Goal: Task Accomplishment & Management: Use online tool/utility

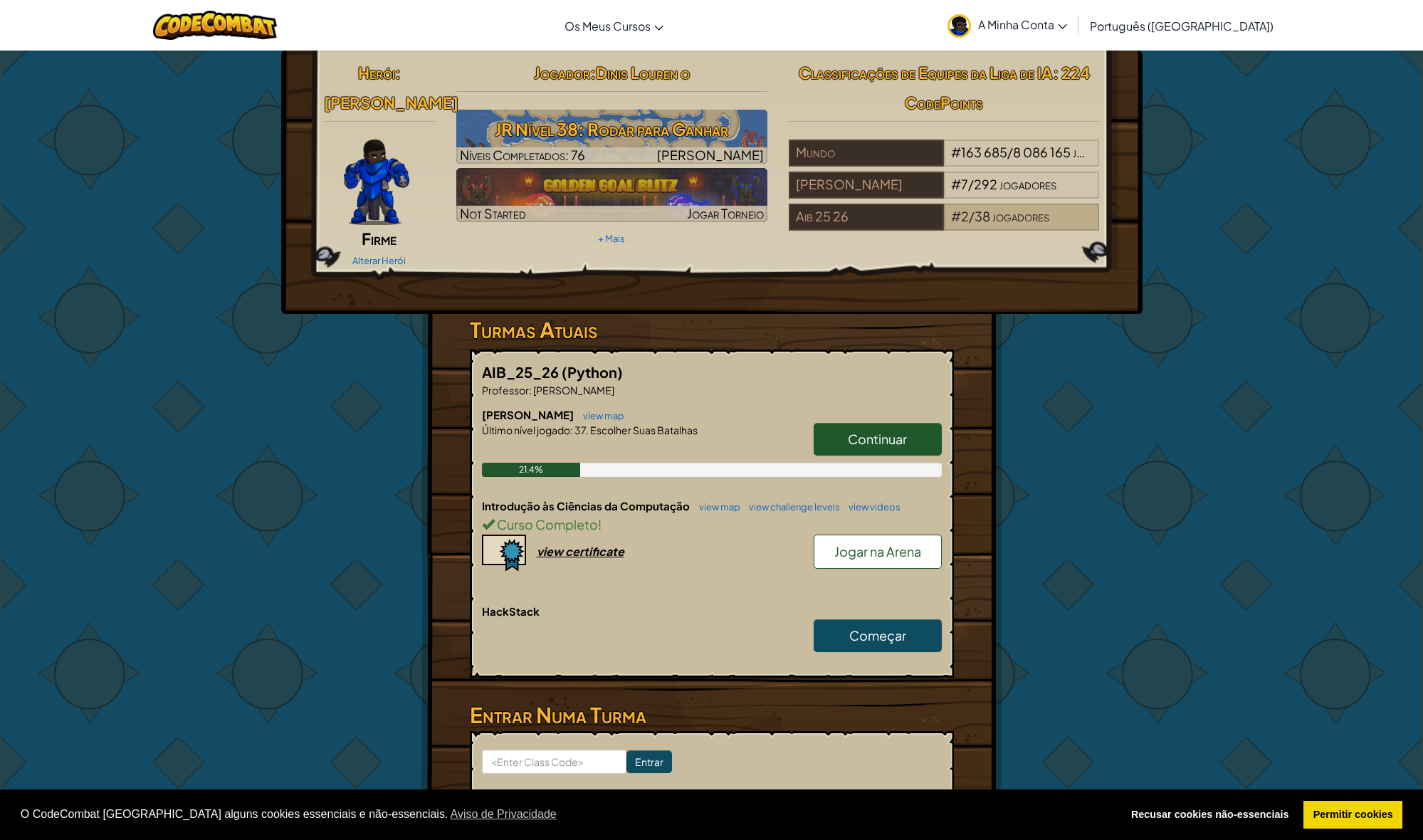
click at [1010, 223] on span "jogadores" at bounding box center [1020, 216] width 57 height 16
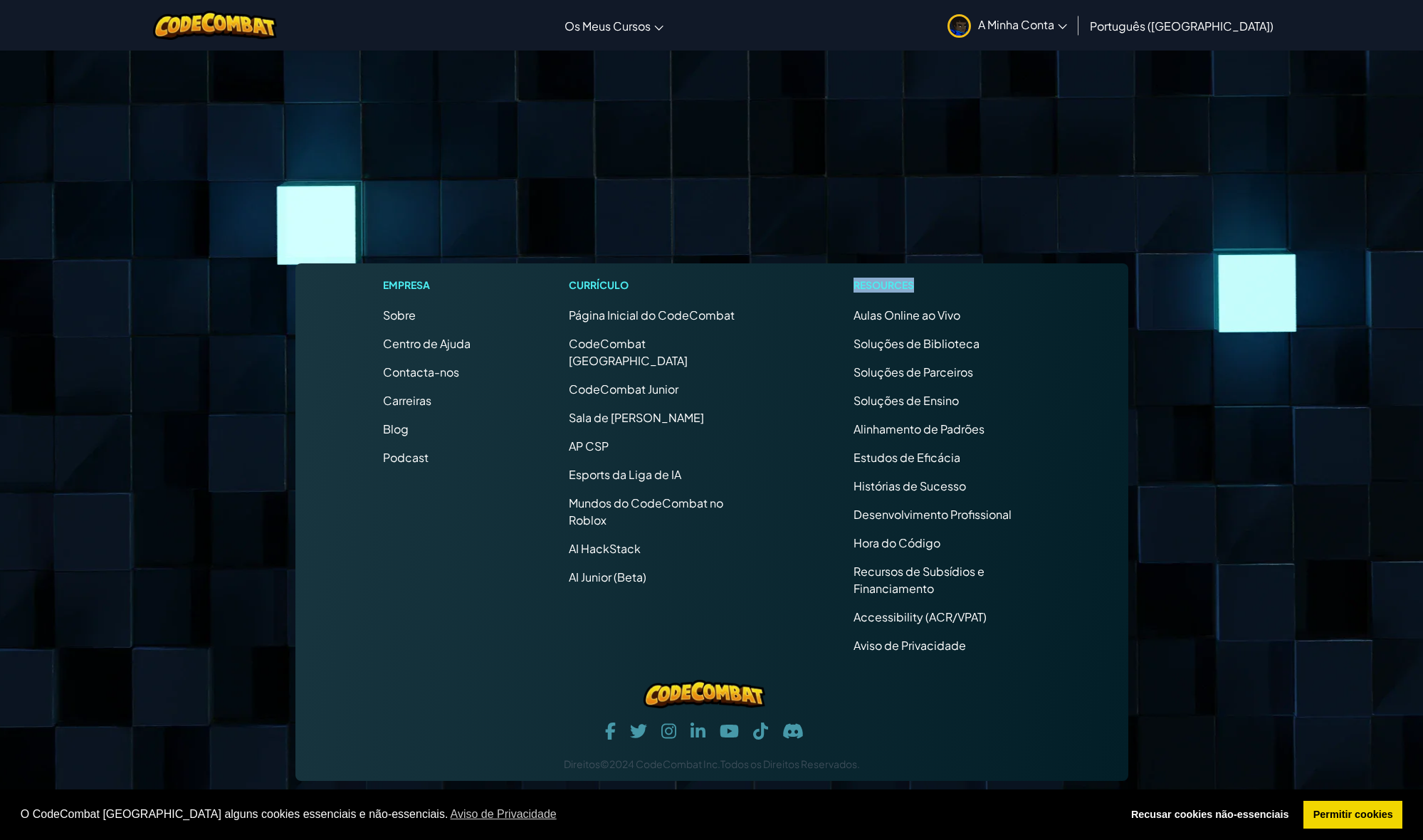
click at [1010, 223] on footer "Empresa Sobre Centro de Ajuda Contacta-nos Carreiras Blog Podcast Currículo Pág…" at bounding box center [711, 443] width 1423 height 788
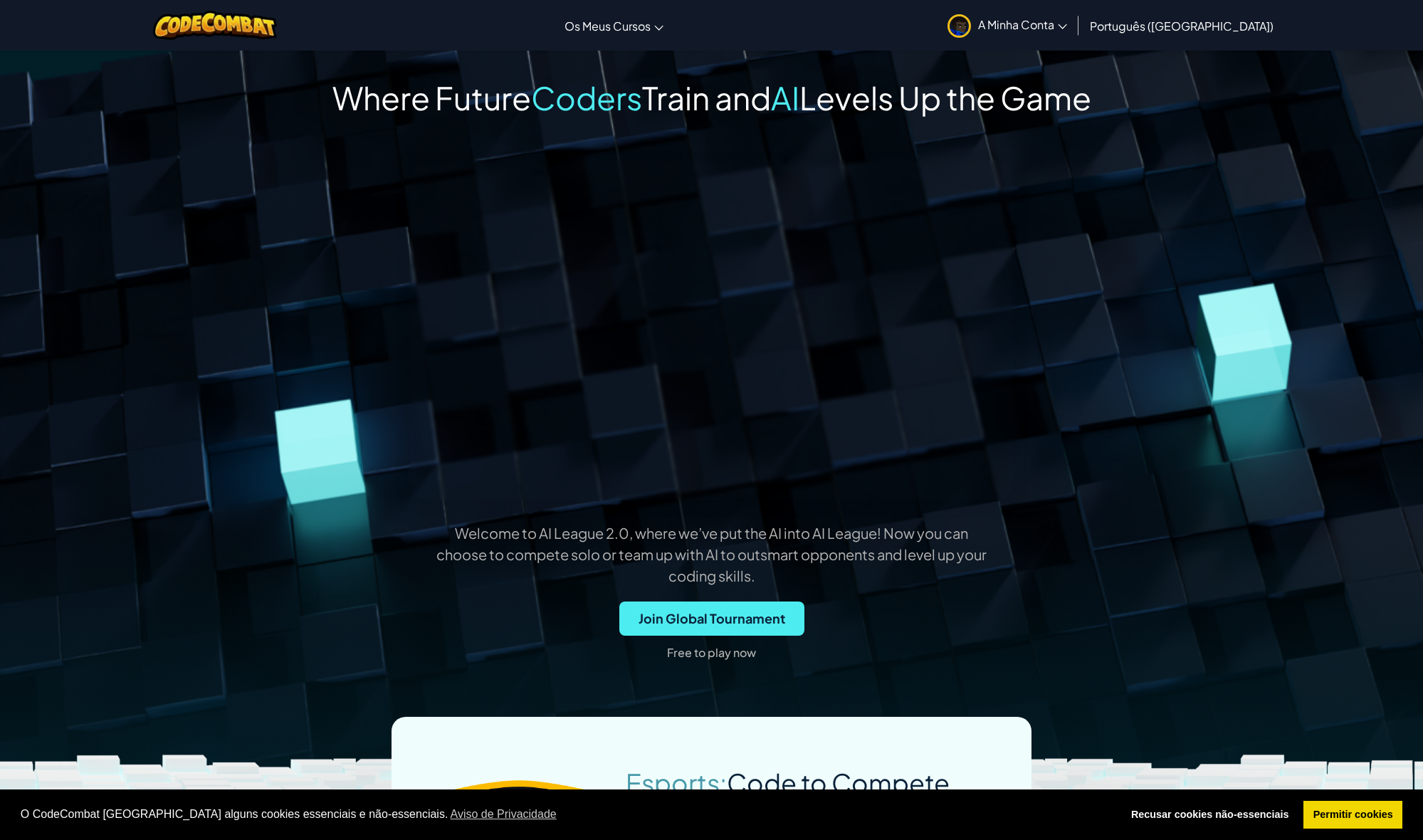
scroll to position [0, 5]
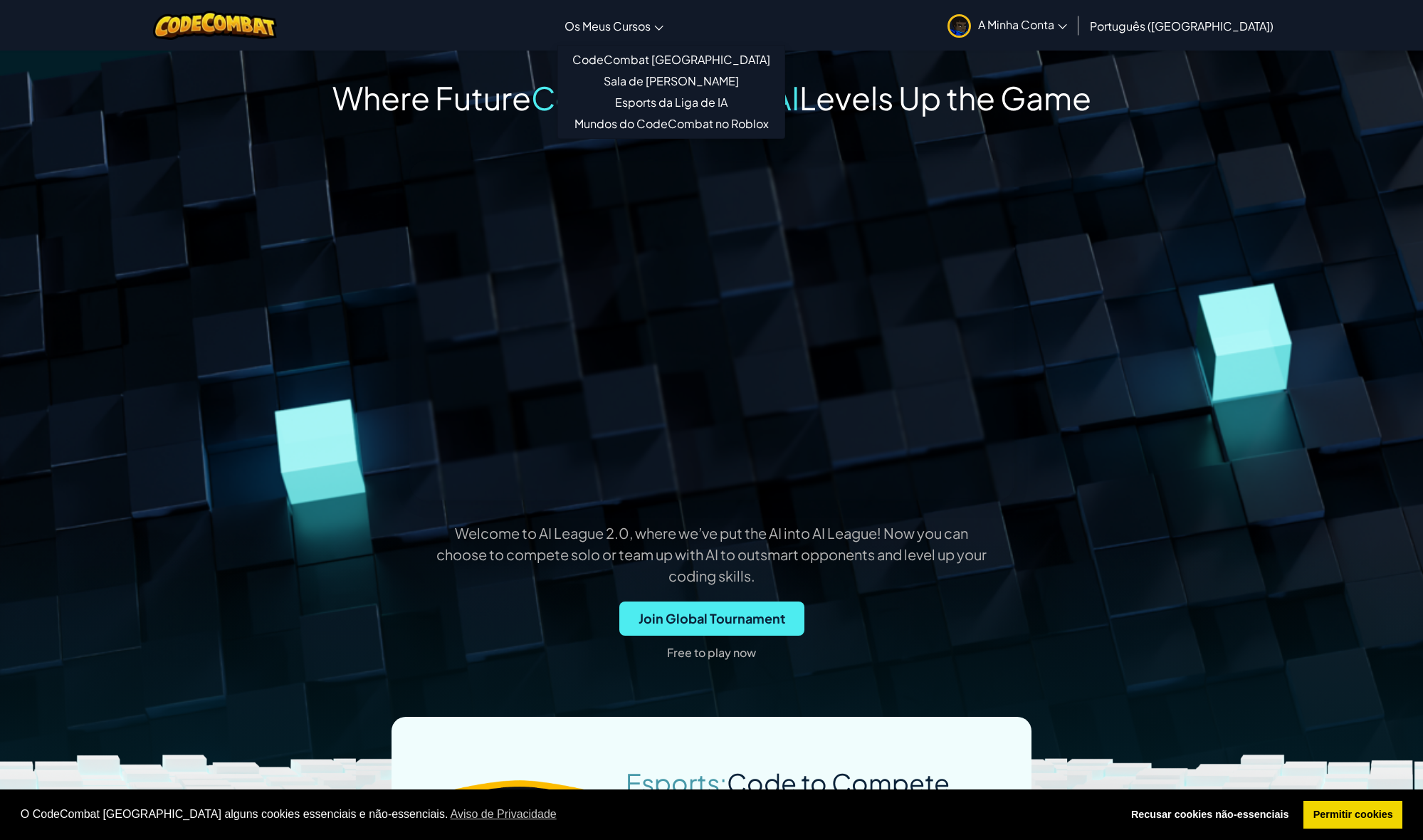
click at [643, 43] on link "Os Meus Cursos" at bounding box center [614, 26] width 113 height 39
click at [663, 56] on link "CodeCombat [GEOGRAPHIC_DATA]" at bounding box center [672, 60] width 227 height 22
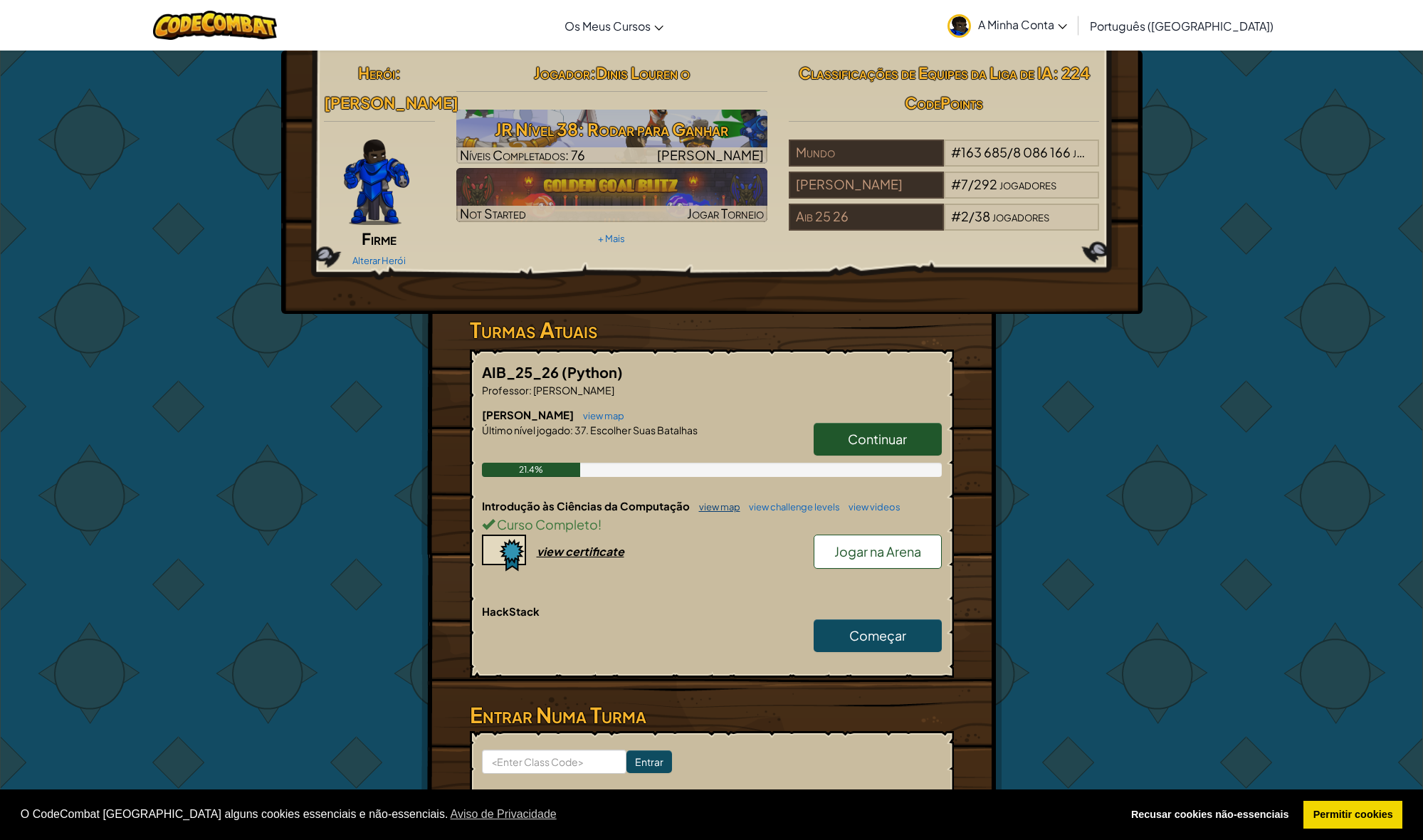
click at [717, 501] on link "view map" at bounding box center [716, 506] width 48 height 12
select select "pt-PT"
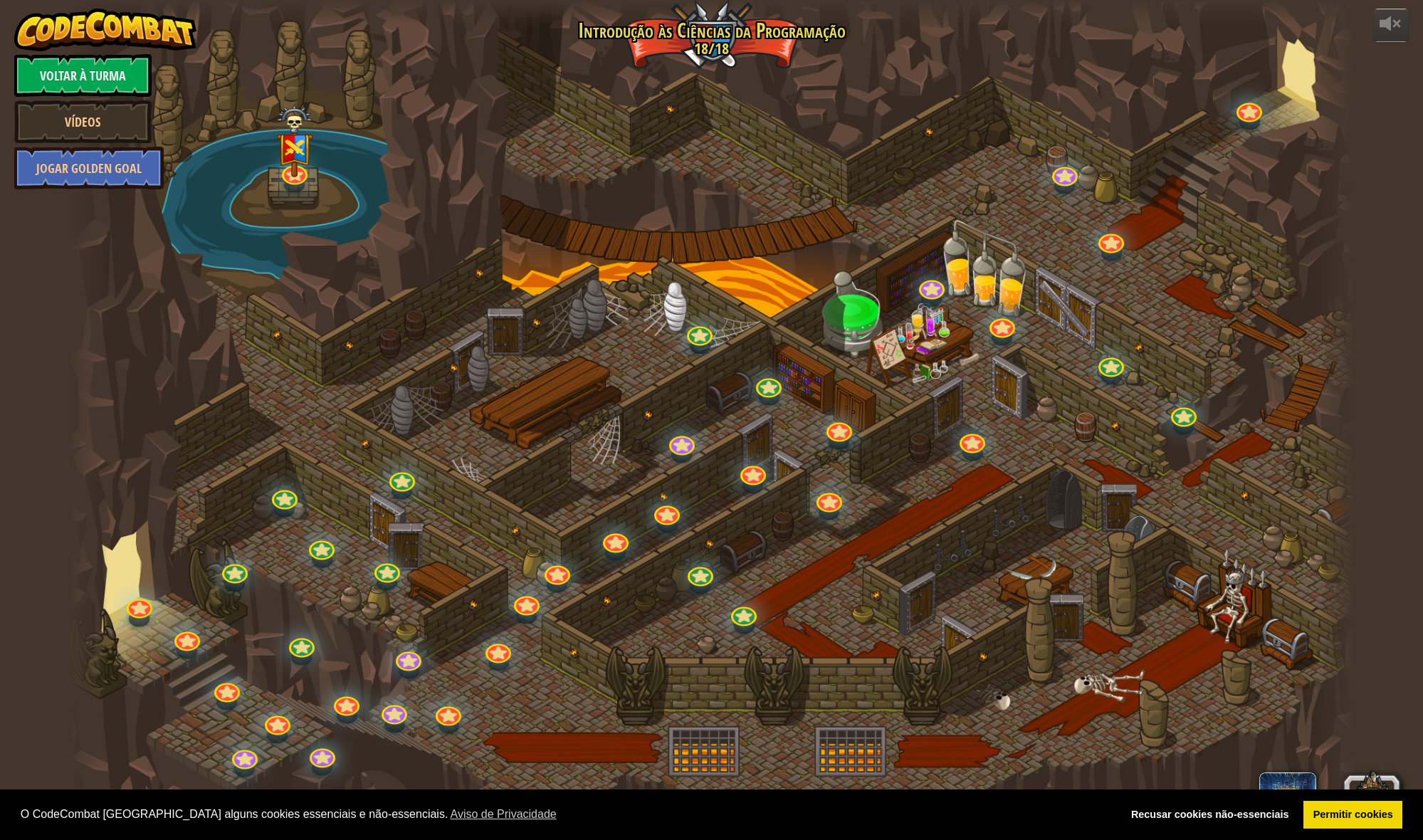
select select "pt-PT"
click at [1324, 805] on link "Permitir cookies" at bounding box center [1352, 814] width 99 height 29
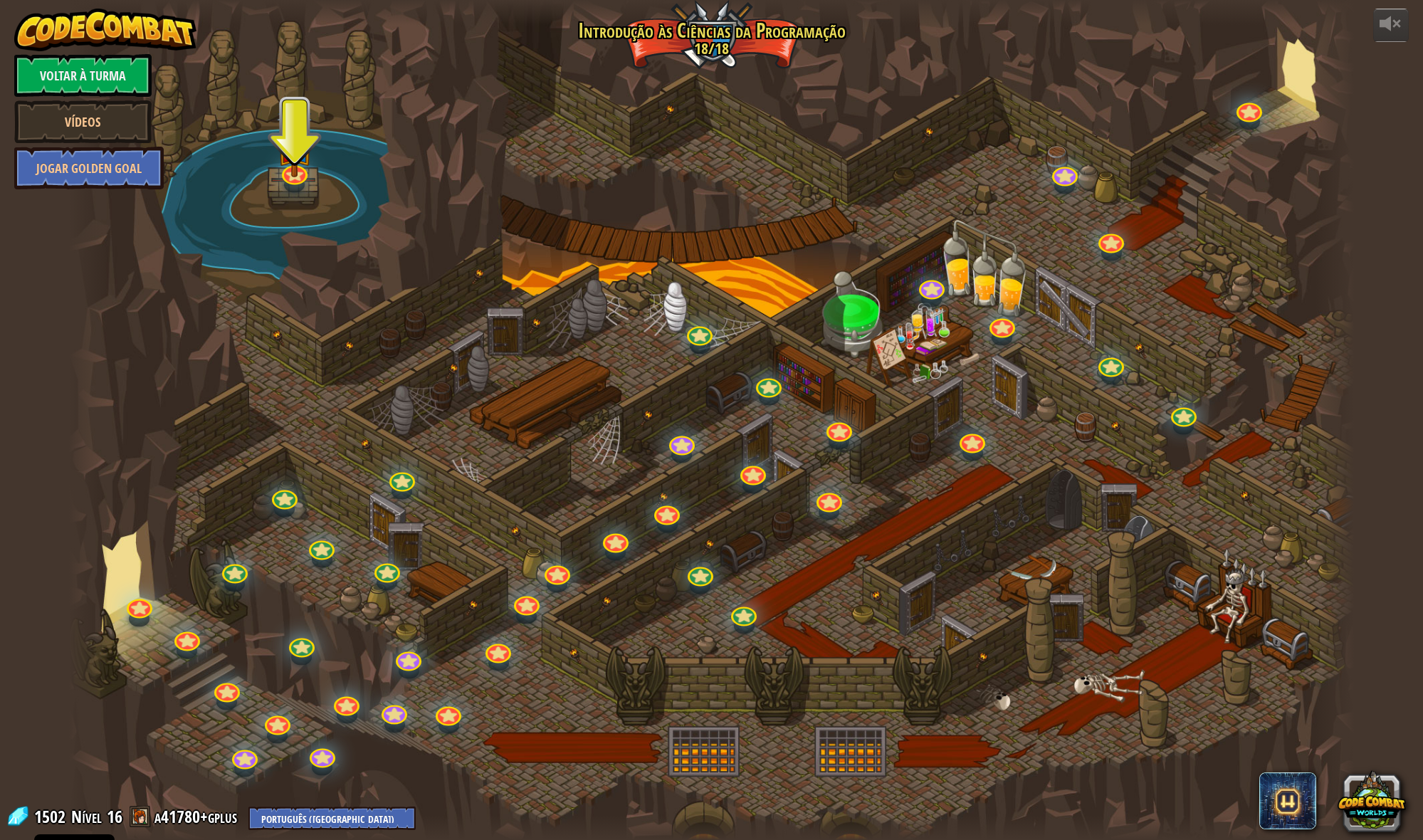
click at [297, 186] on div at bounding box center [294, 185] width 21 height 16
click at [297, 178] on link at bounding box center [291, 166] width 29 height 29
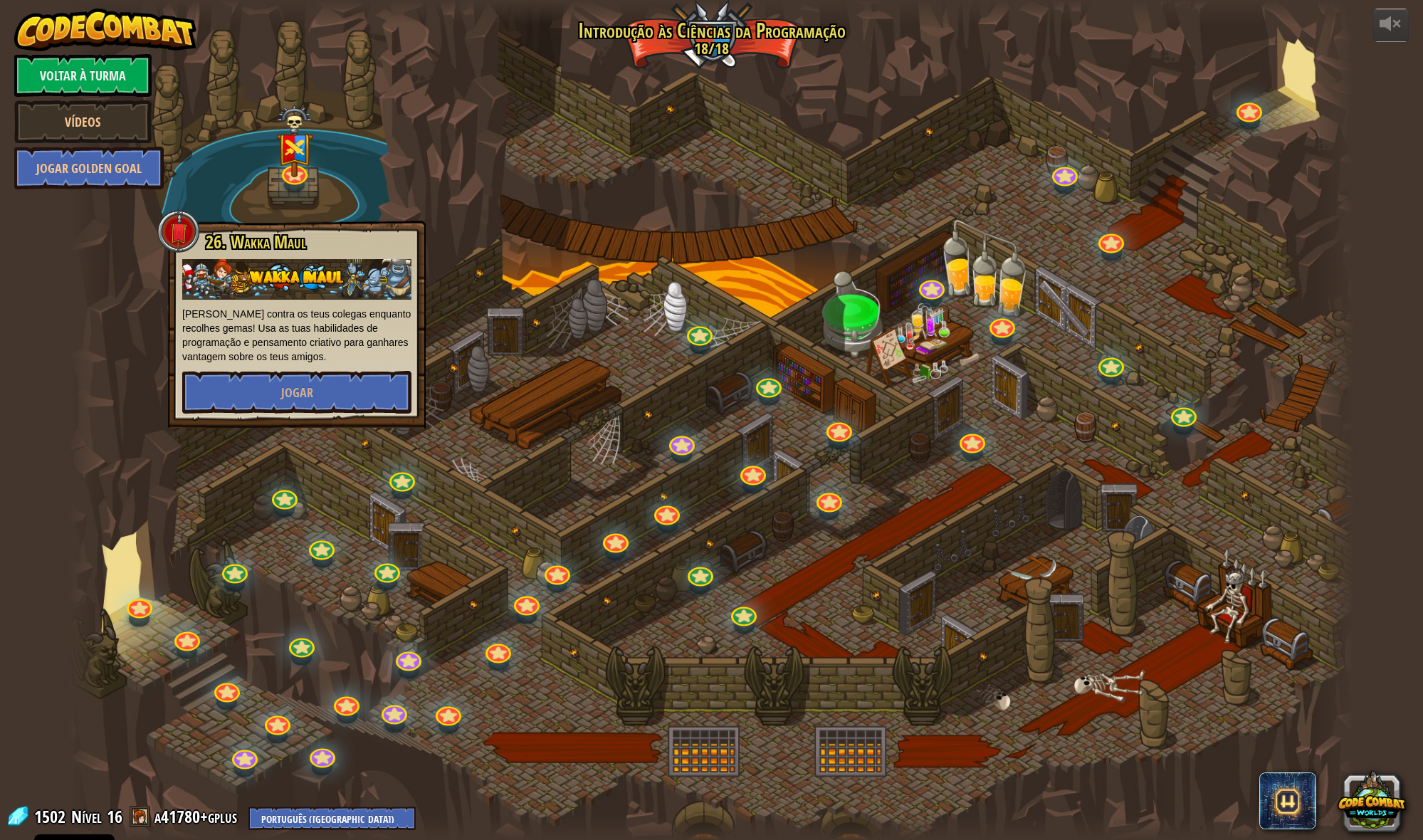
click at [647, 394] on div at bounding box center [711, 420] width 1285 height 840
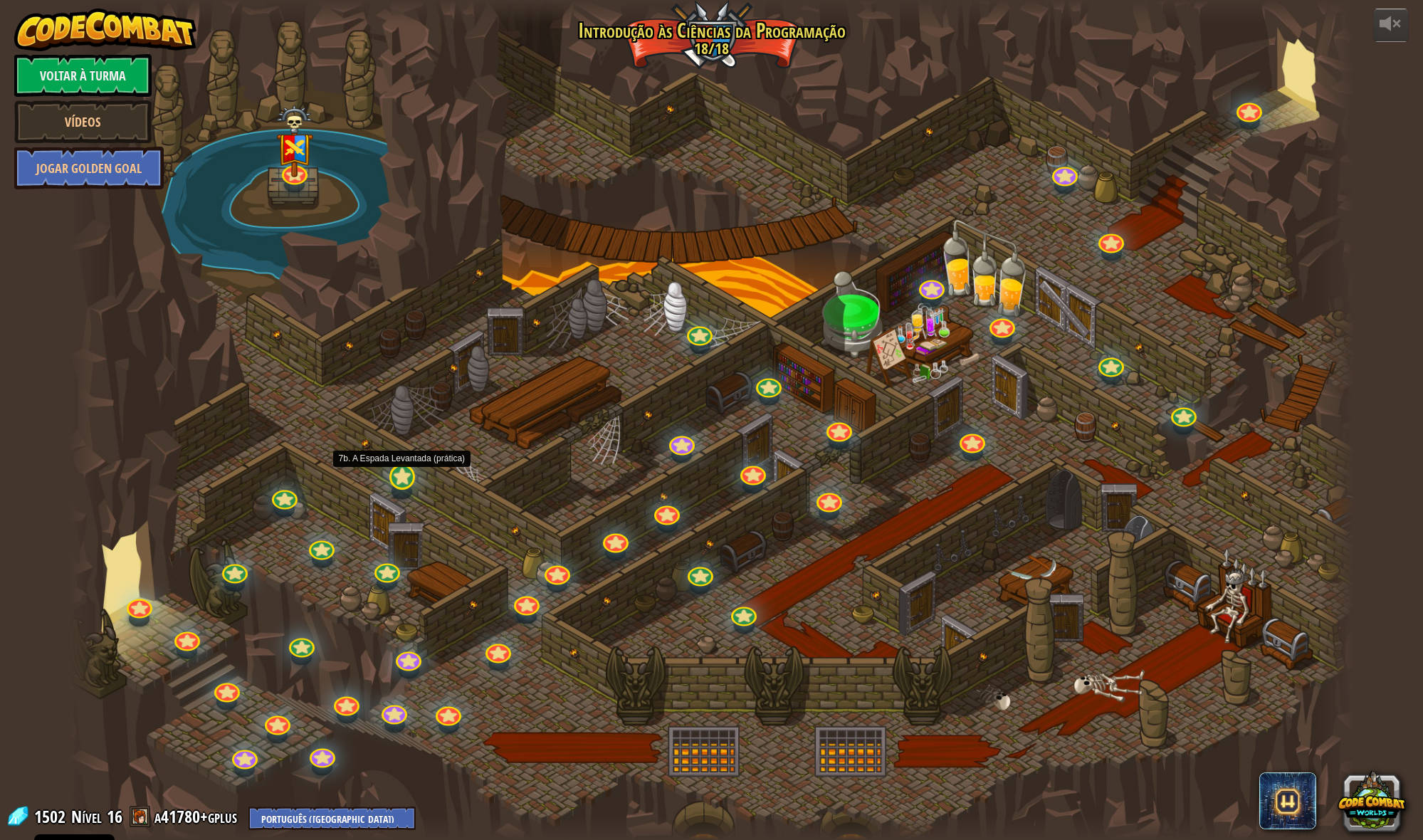
click at [412, 483] on div at bounding box center [401, 477] width 26 height 26
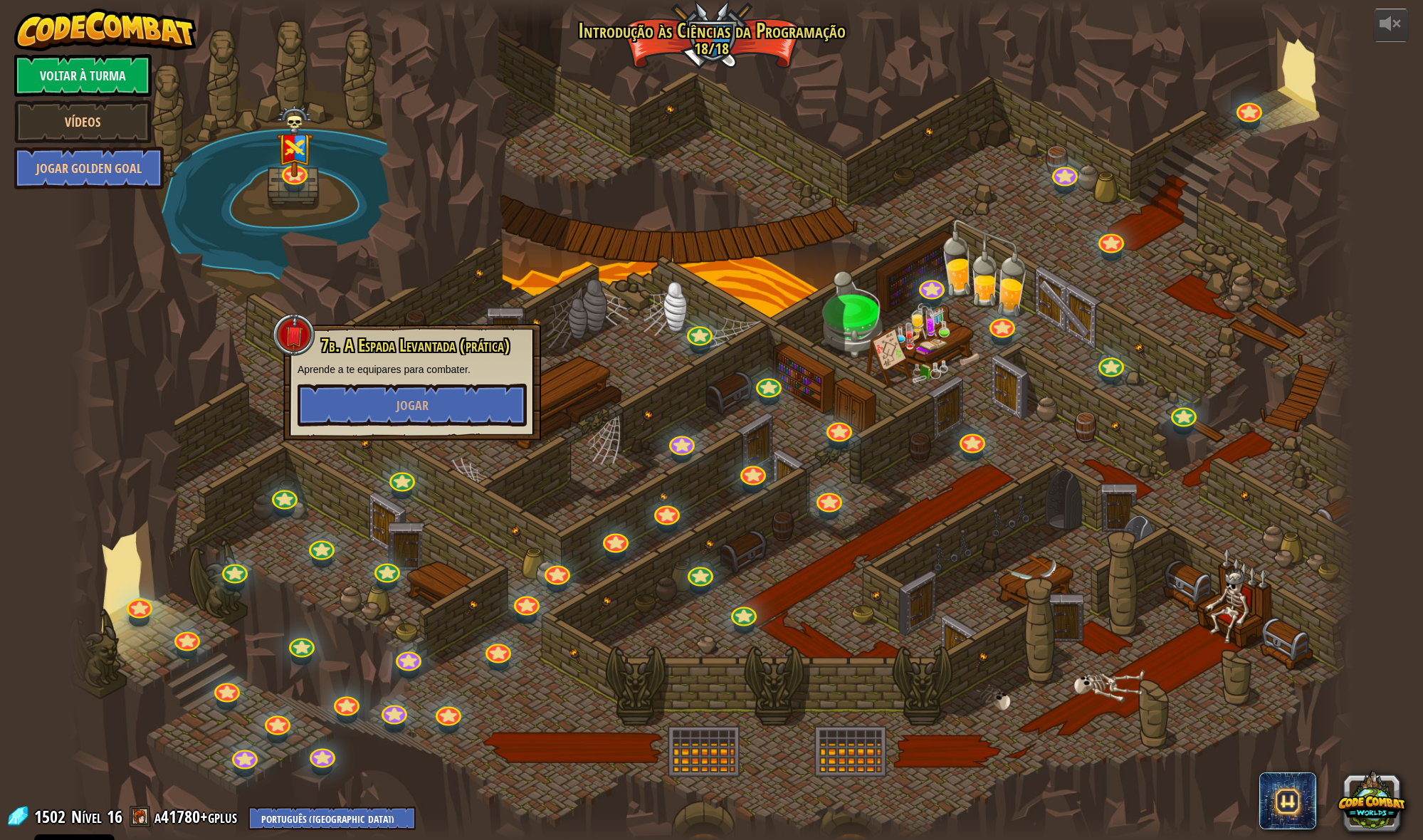
drag, startPoint x: 894, startPoint y: 430, endPoint x: 866, endPoint y: 432, distance: 28.1
click at [894, 430] on div at bounding box center [711, 420] width 1285 height 840
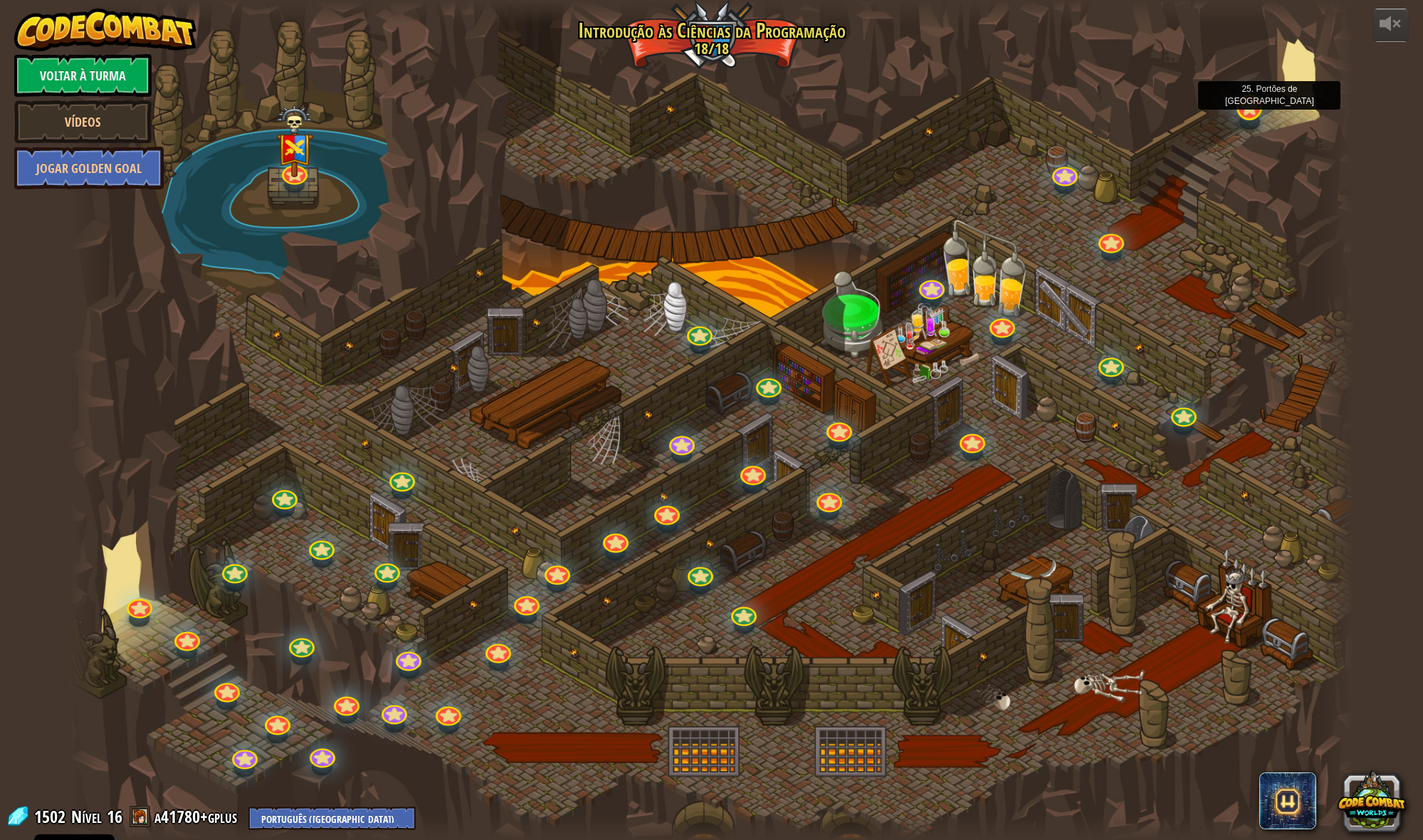
click at [1247, 116] on div at bounding box center [1248, 107] width 26 height 26
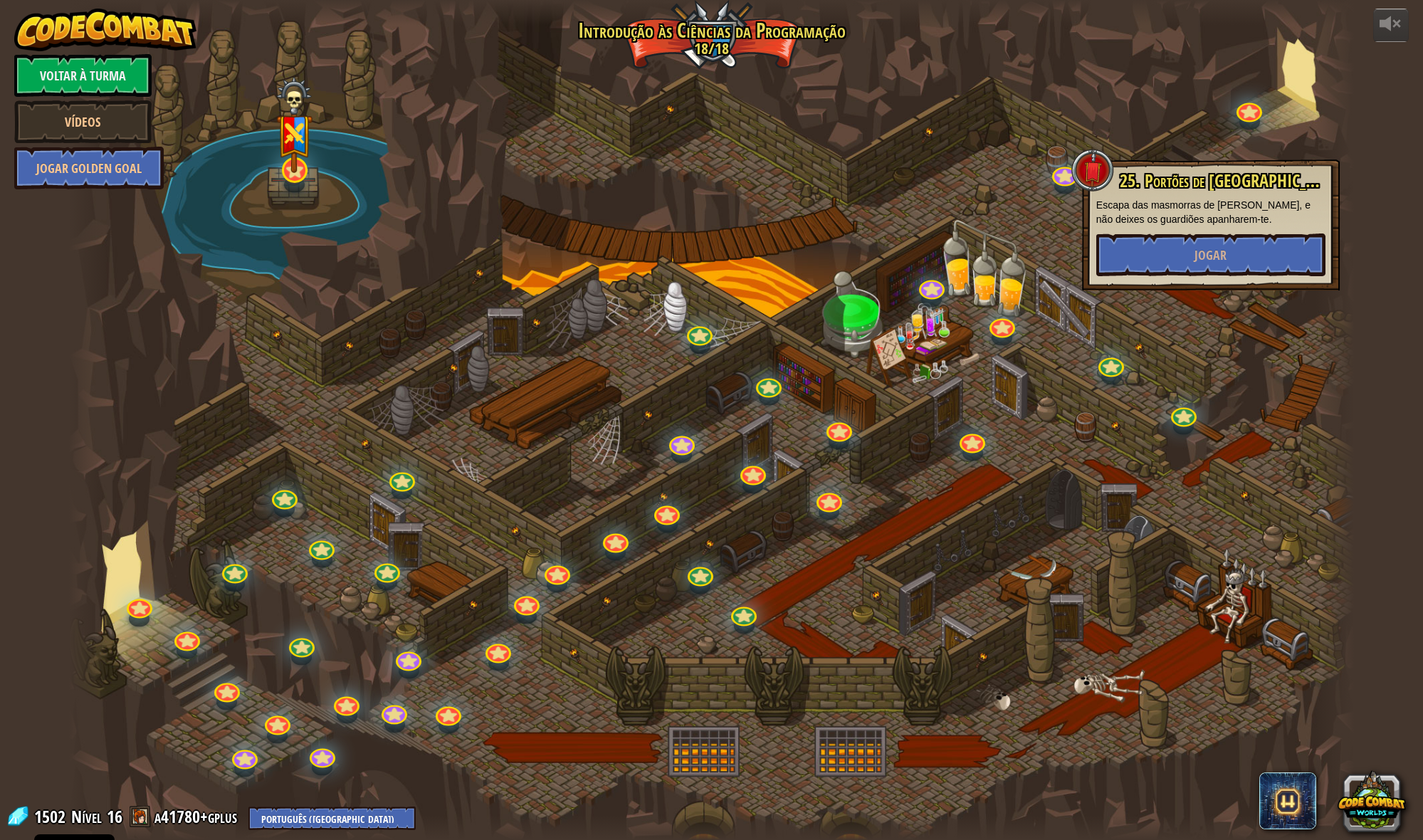
click at [278, 175] on div at bounding box center [711, 420] width 1285 height 840
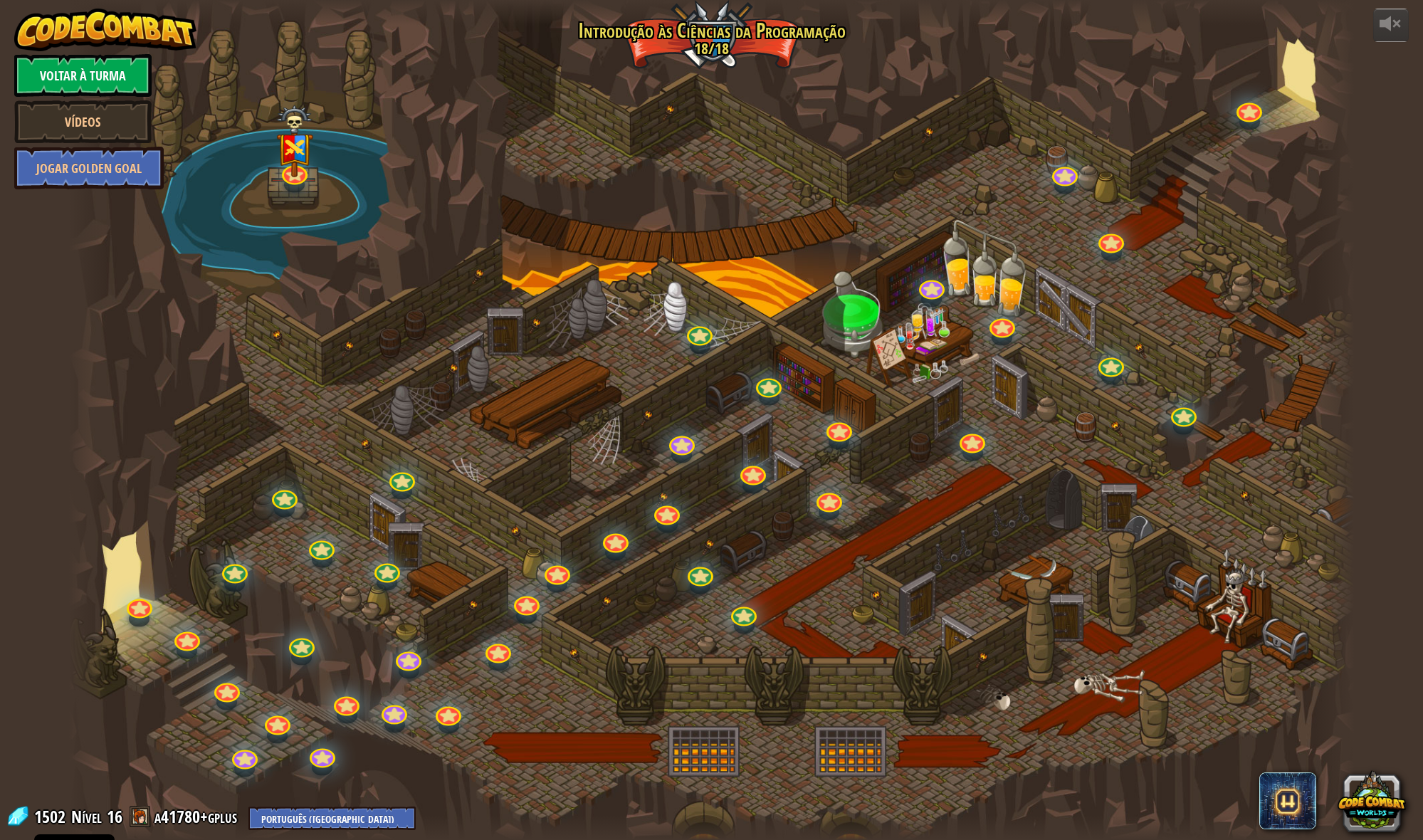
click at [135, 78] on link "Voltar à Turma" at bounding box center [82, 75] width 137 height 43
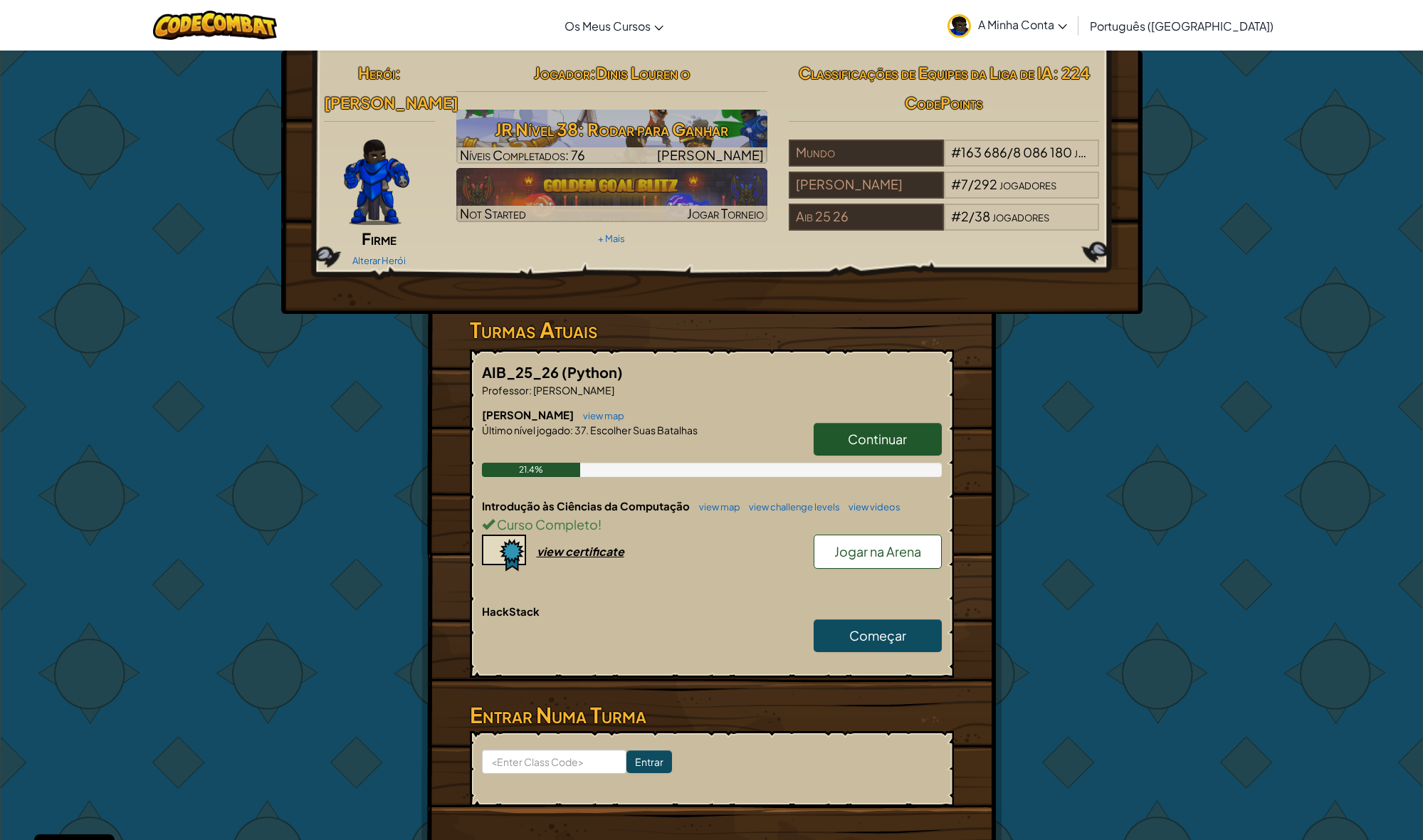
click at [967, 202] on div "Mundo # 163 686 / 8 086 180 jogadores [PERSON_NAME] # 7 / 292 jogadores Aib 25 …" at bounding box center [944, 188] width 311 height 96
click at [967, 213] on span "2" at bounding box center [965, 216] width 8 height 16
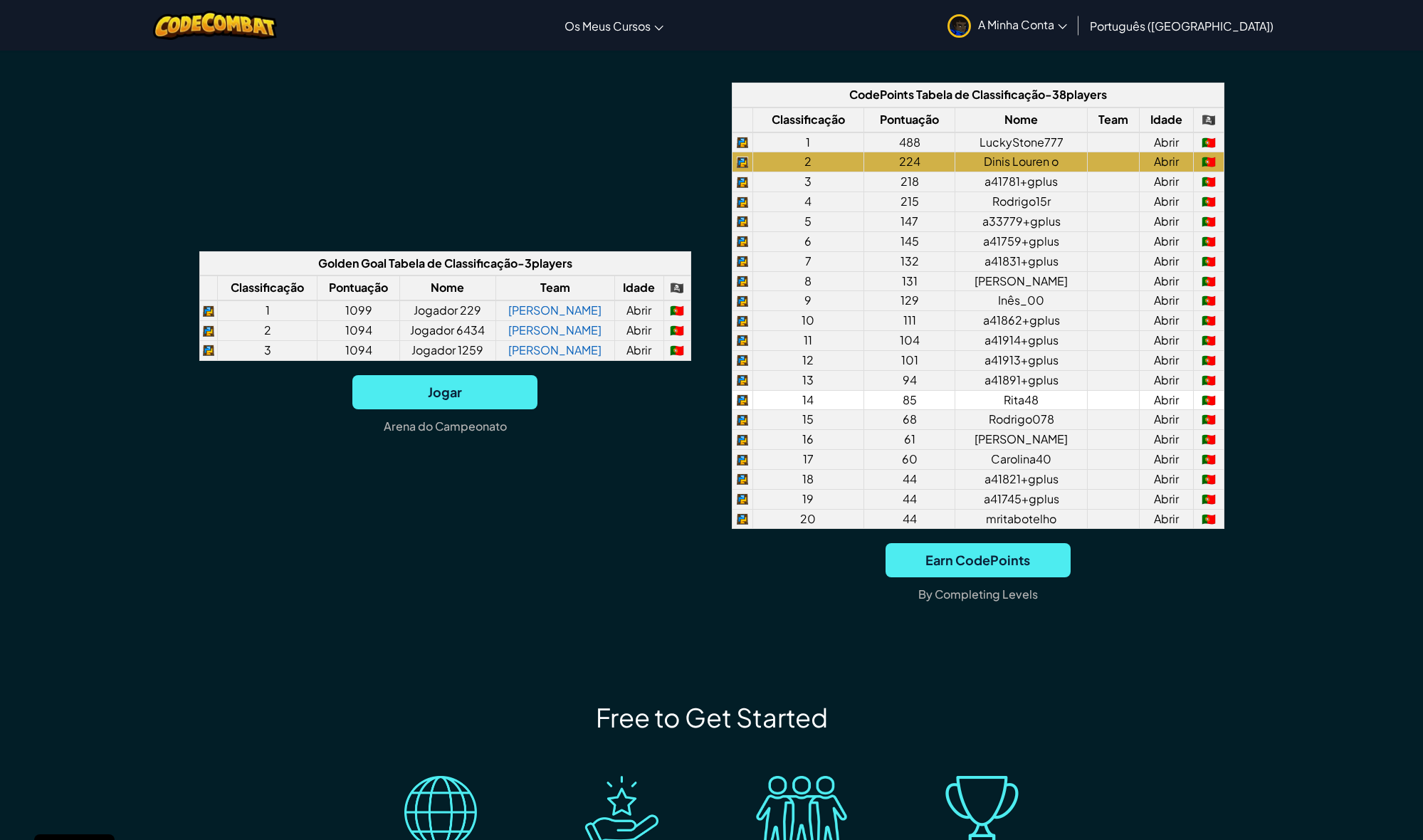
scroll to position [1119, 2]
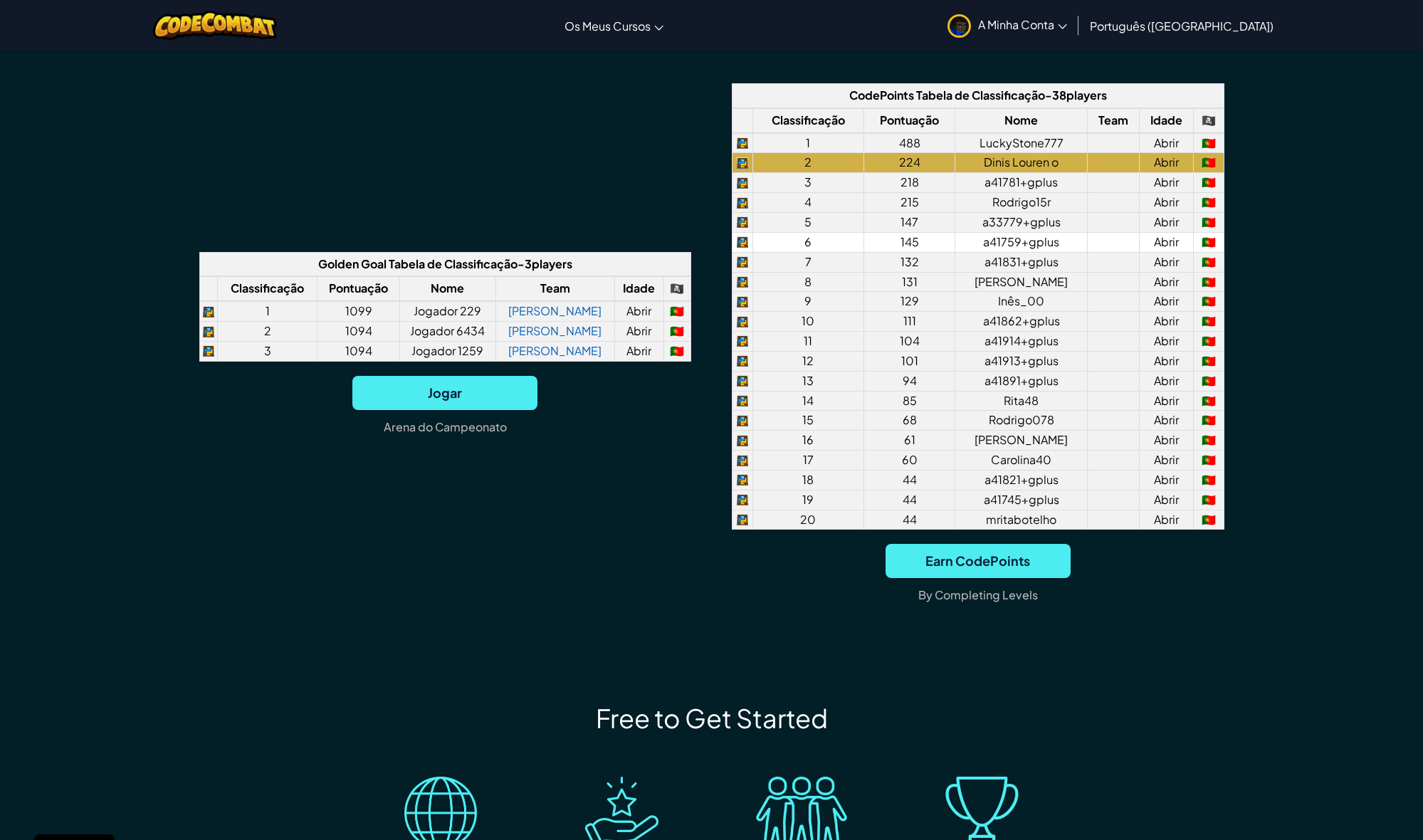
click at [954, 241] on td "145" at bounding box center [908, 242] width 91 height 20
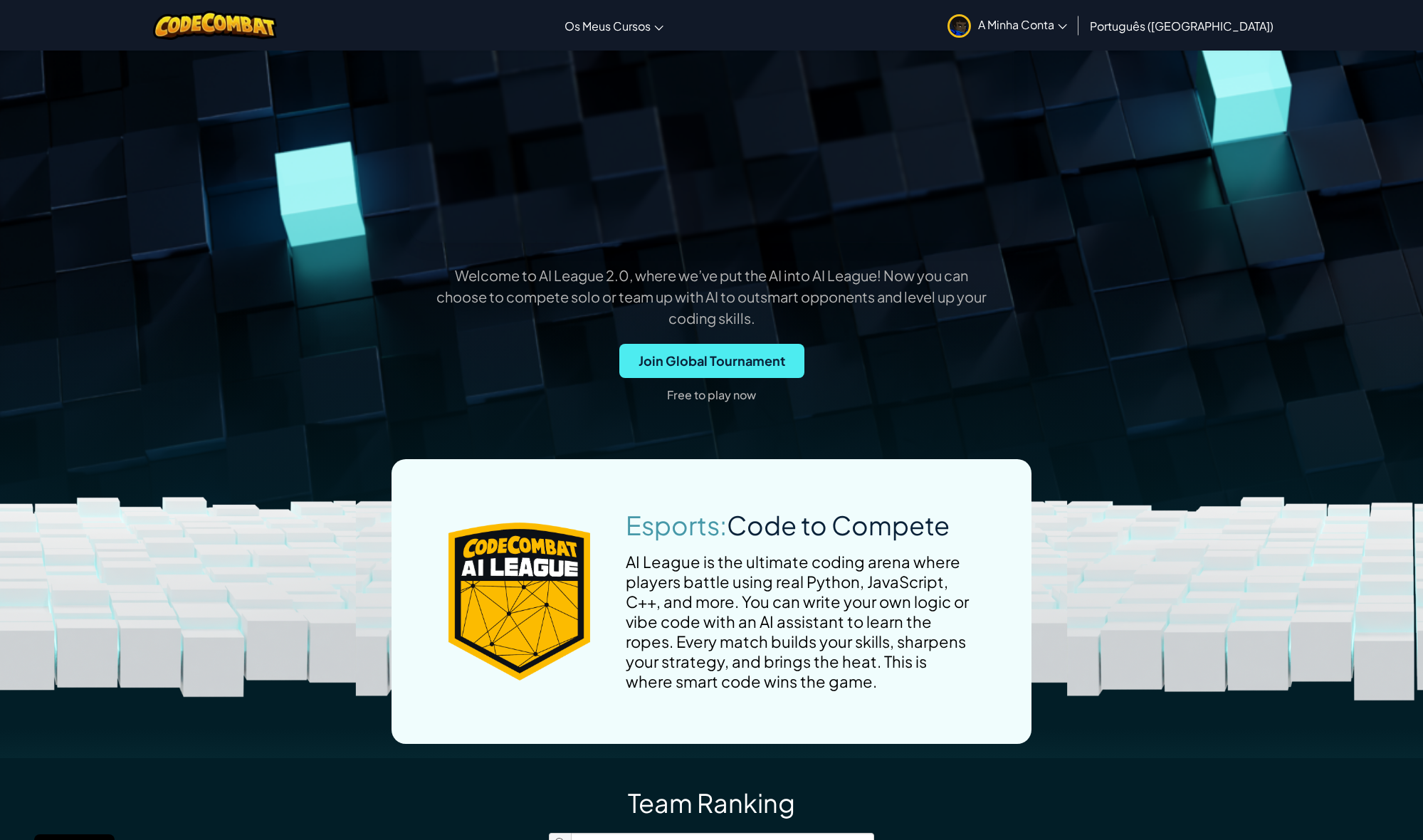
scroll to position [226, 2]
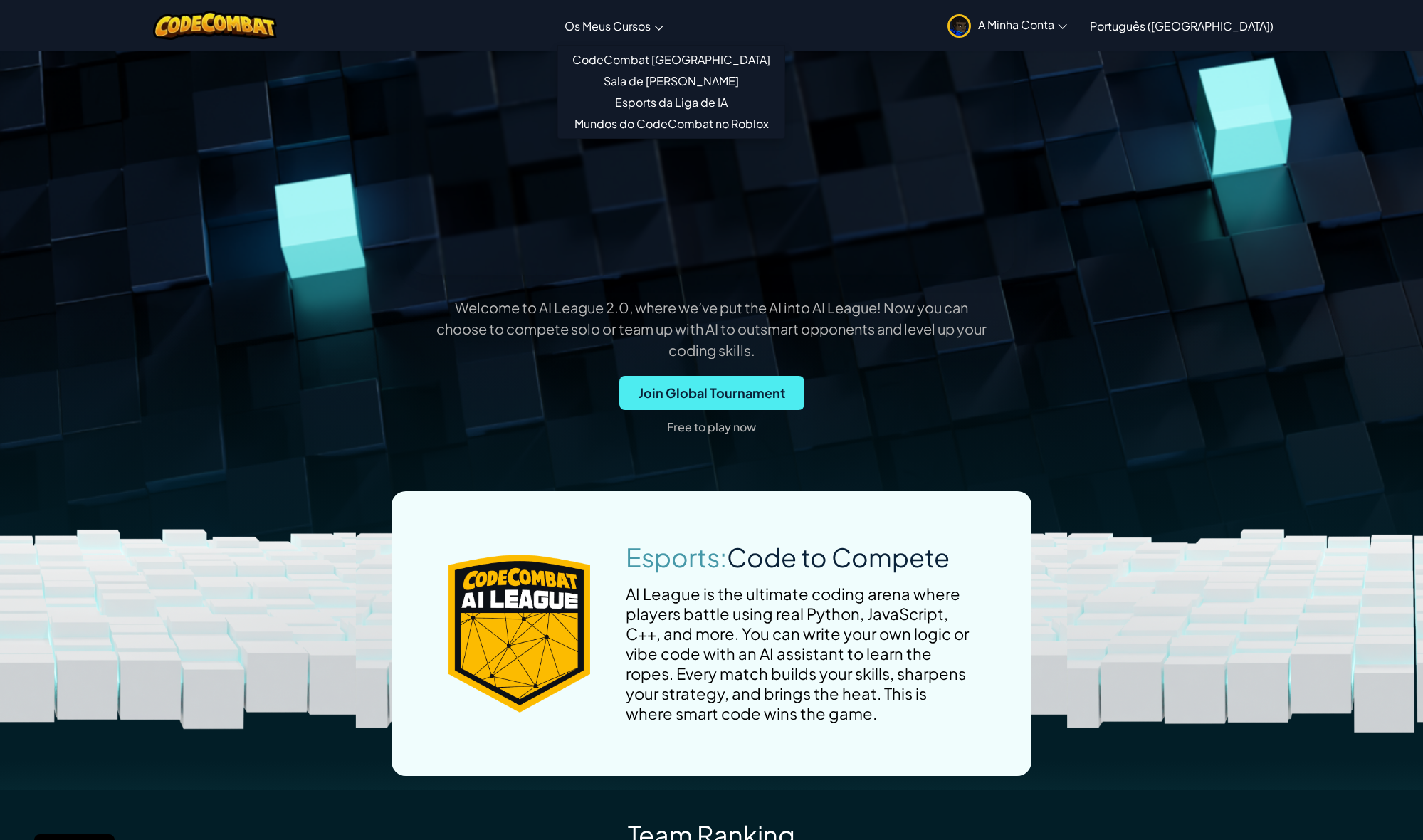
click at [654, 39] on link "Os Meus Cursos" at bounding box center [614, 26] width 113 height 39
click at [666, 54] on link "CodeCombat [GEOGRAPHIC_DATA]" at bounding box center [672, 60] width 227 height 22
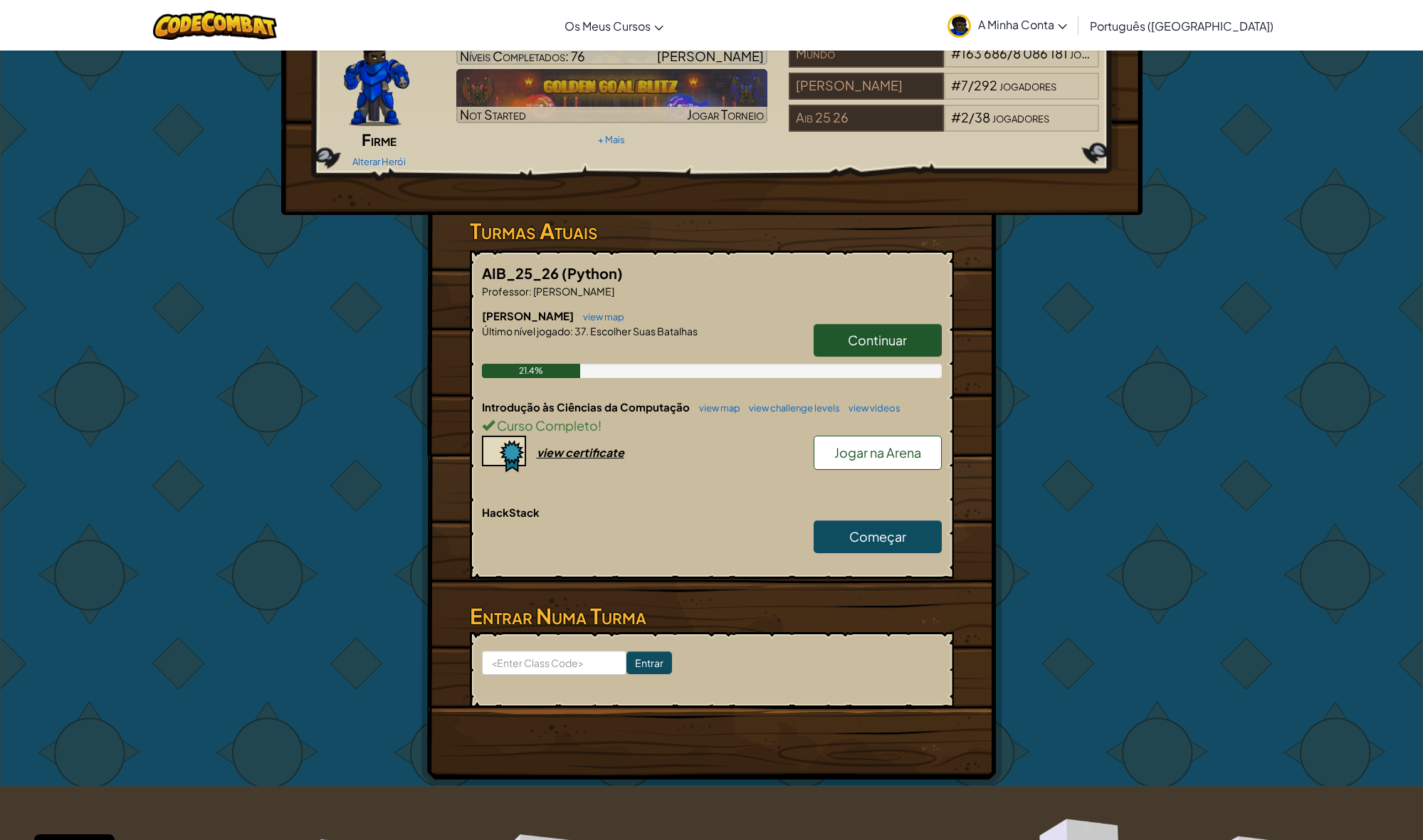
scroll to position [103, 0]
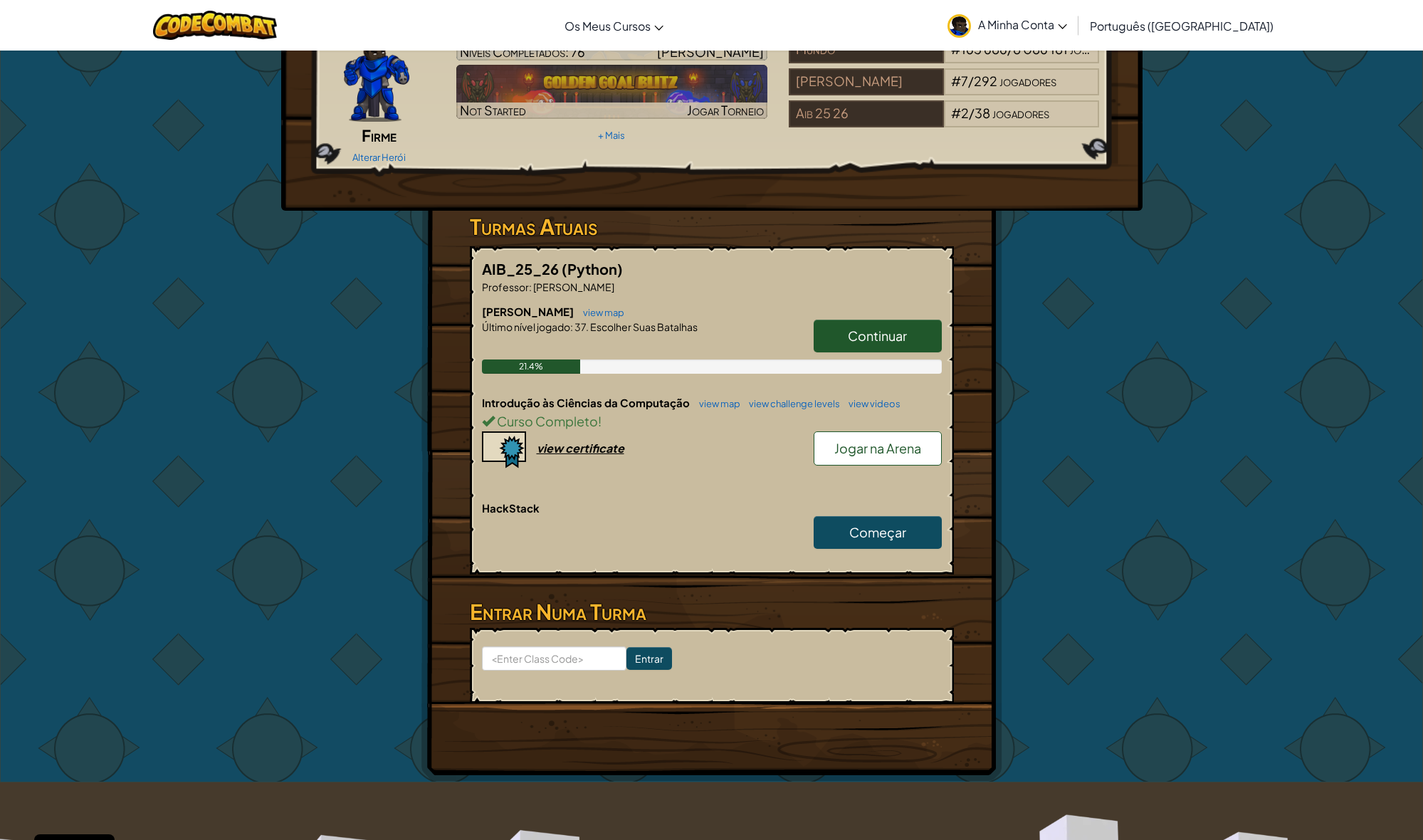
click at [557, 440] on div "view certificate" at bounding box center [580, 447] width 88 height 15
click at [881, 328] on span "Continuar" at bounding box center [877, 335] width 59 height 16
select select "pt-PT"
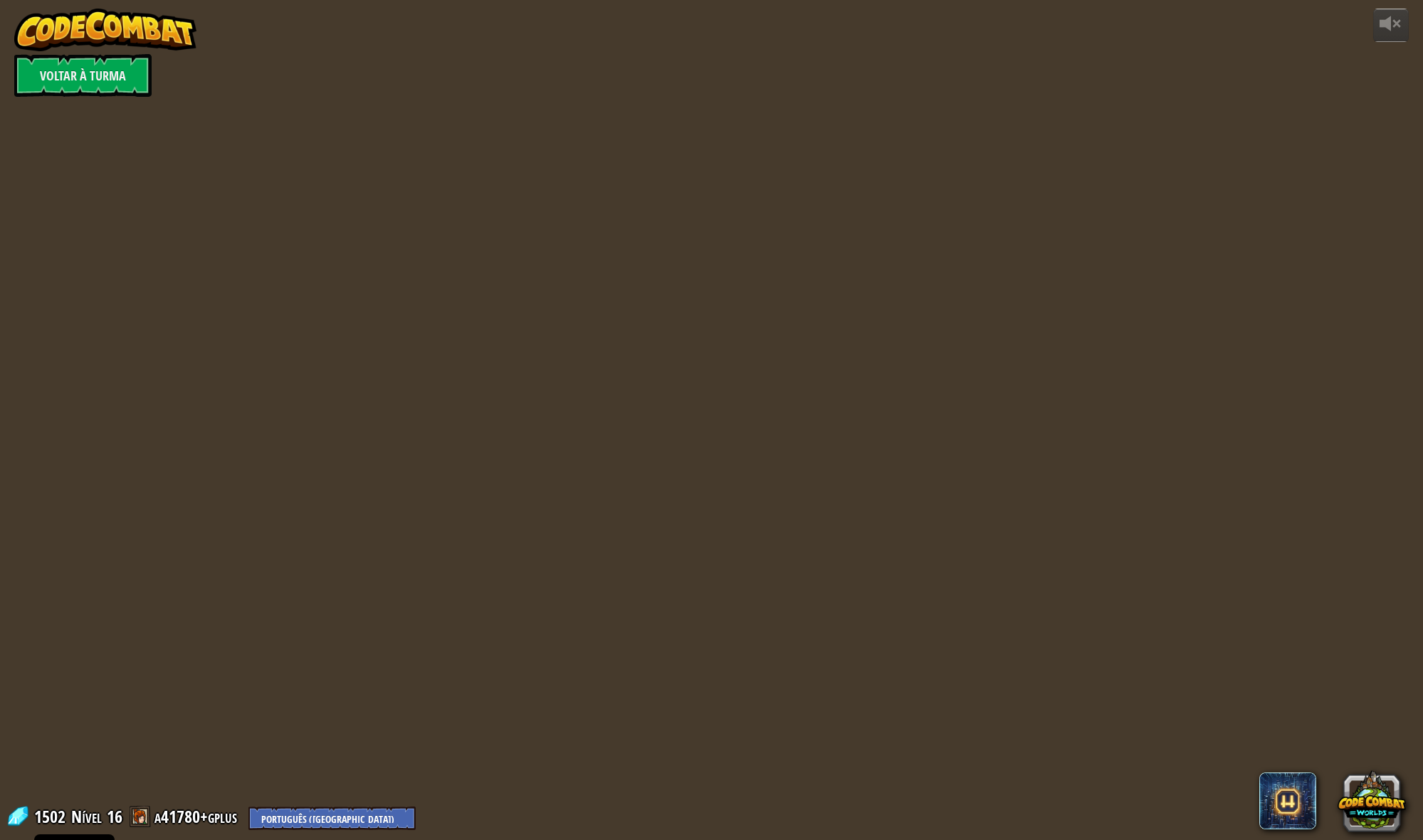
select select "pt-PT"
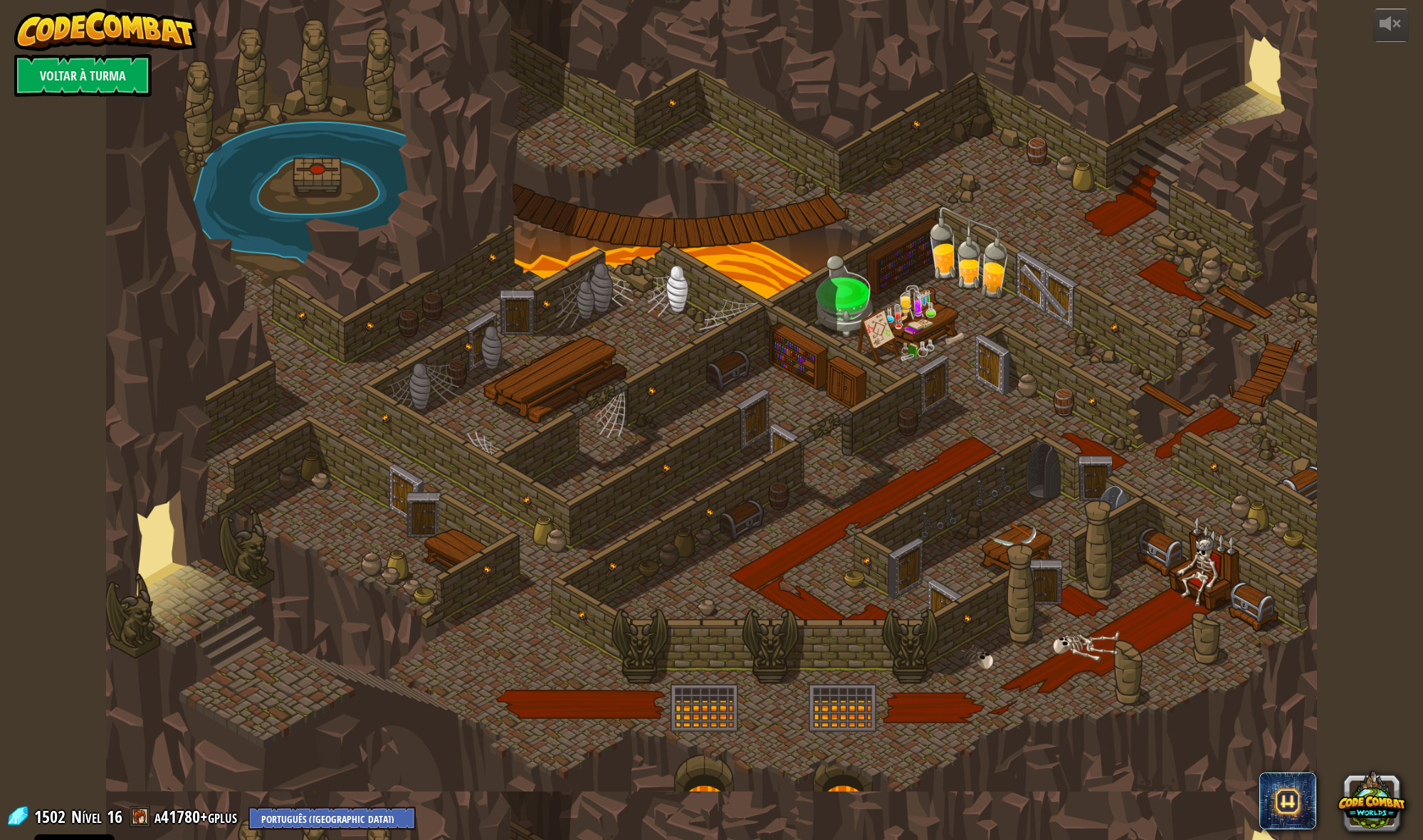
select select "pt-PT"
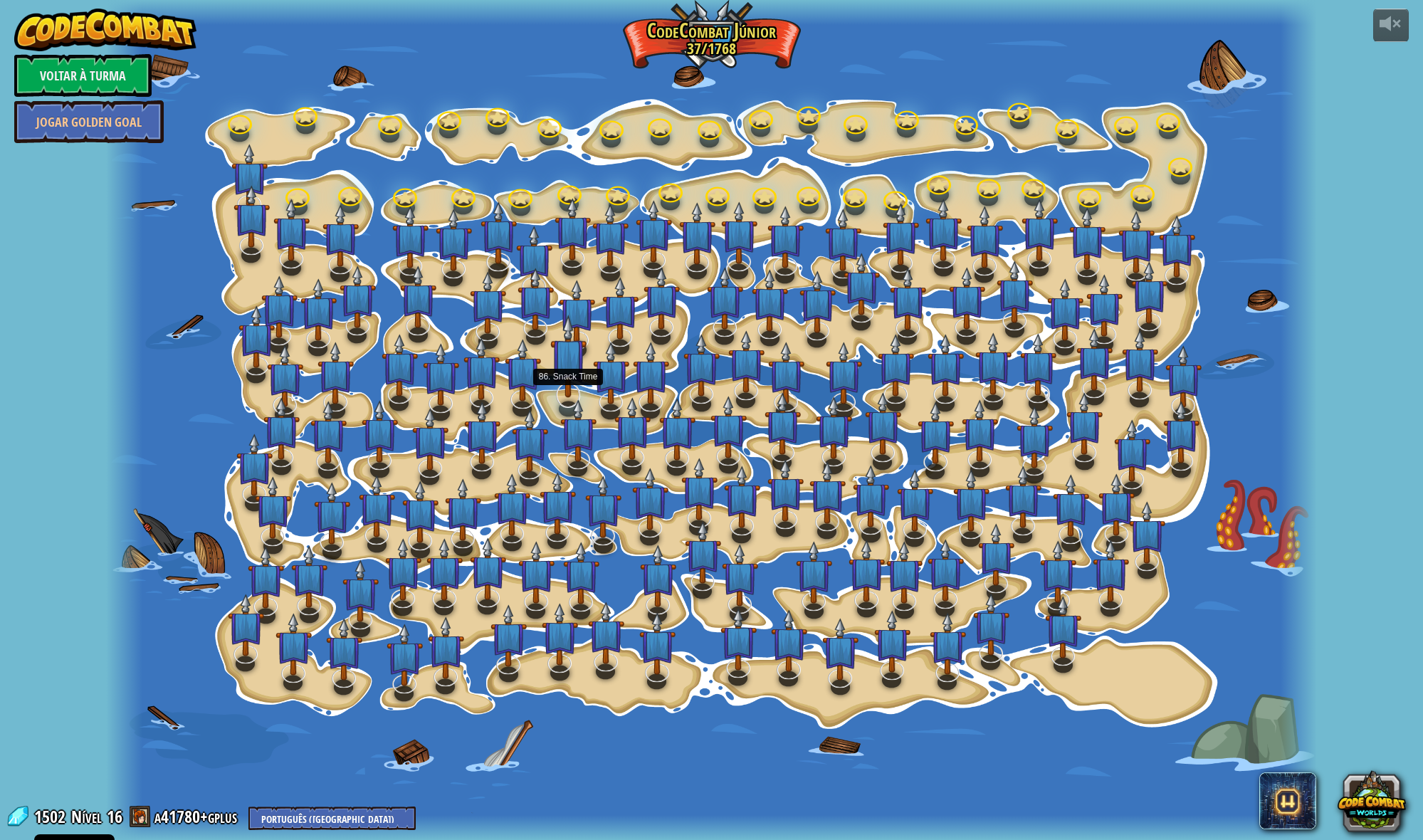
select select "pt-PT"
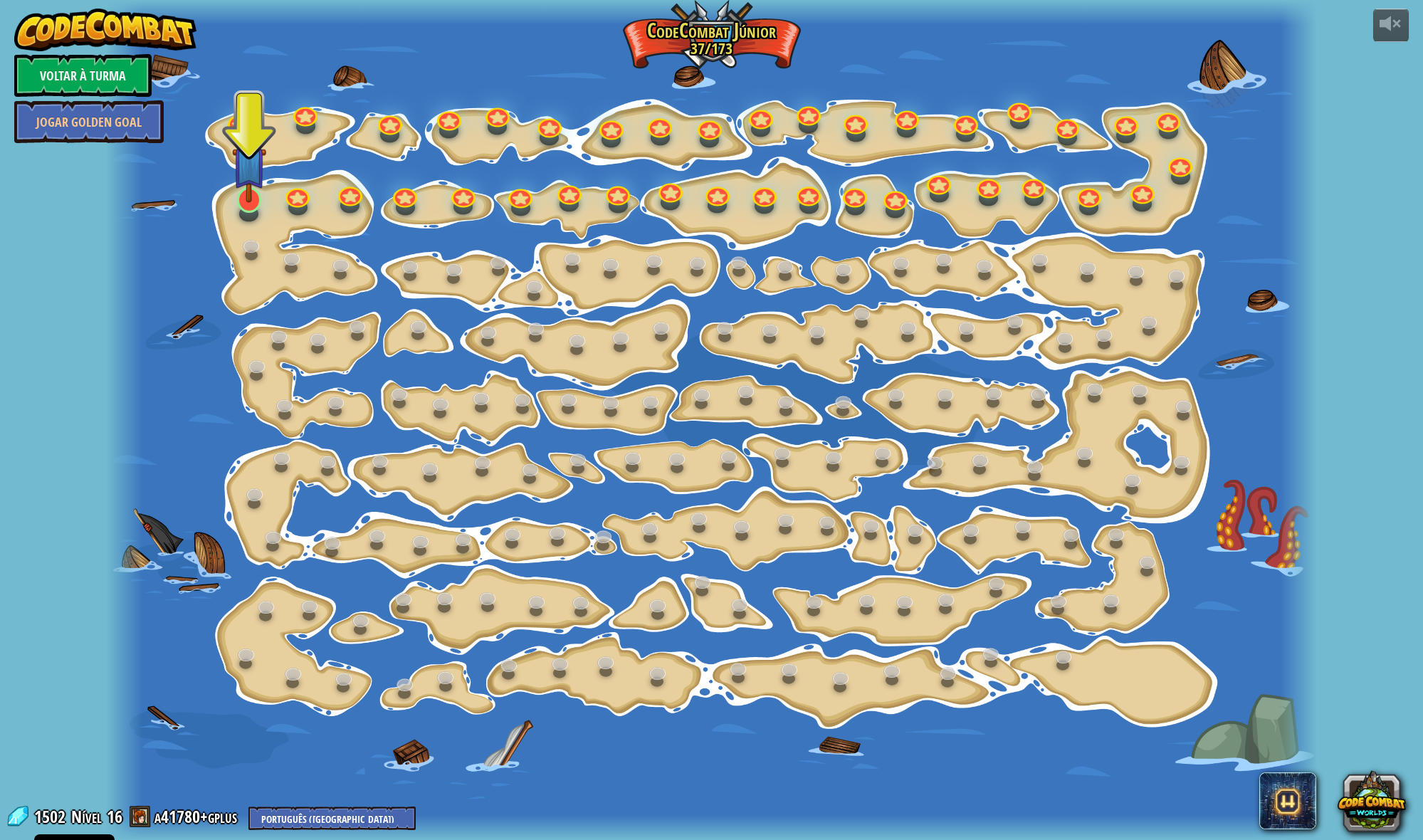
click at [254, 213] on div "15. Mudança de Passo Altera os argumentos de step. 15a. Step Change A (prática)…" at bounding box center [711, 420] width 1210 height 840
click at [253, 212] on div "15. Mudança de Passo Altera os argumentos de step. 15a. Step Change A (prática)…" at bounding box center [711, 420] width 1210 height 840
click at [253, 205] on link at bounding box center [246, 196] width 29 height 29
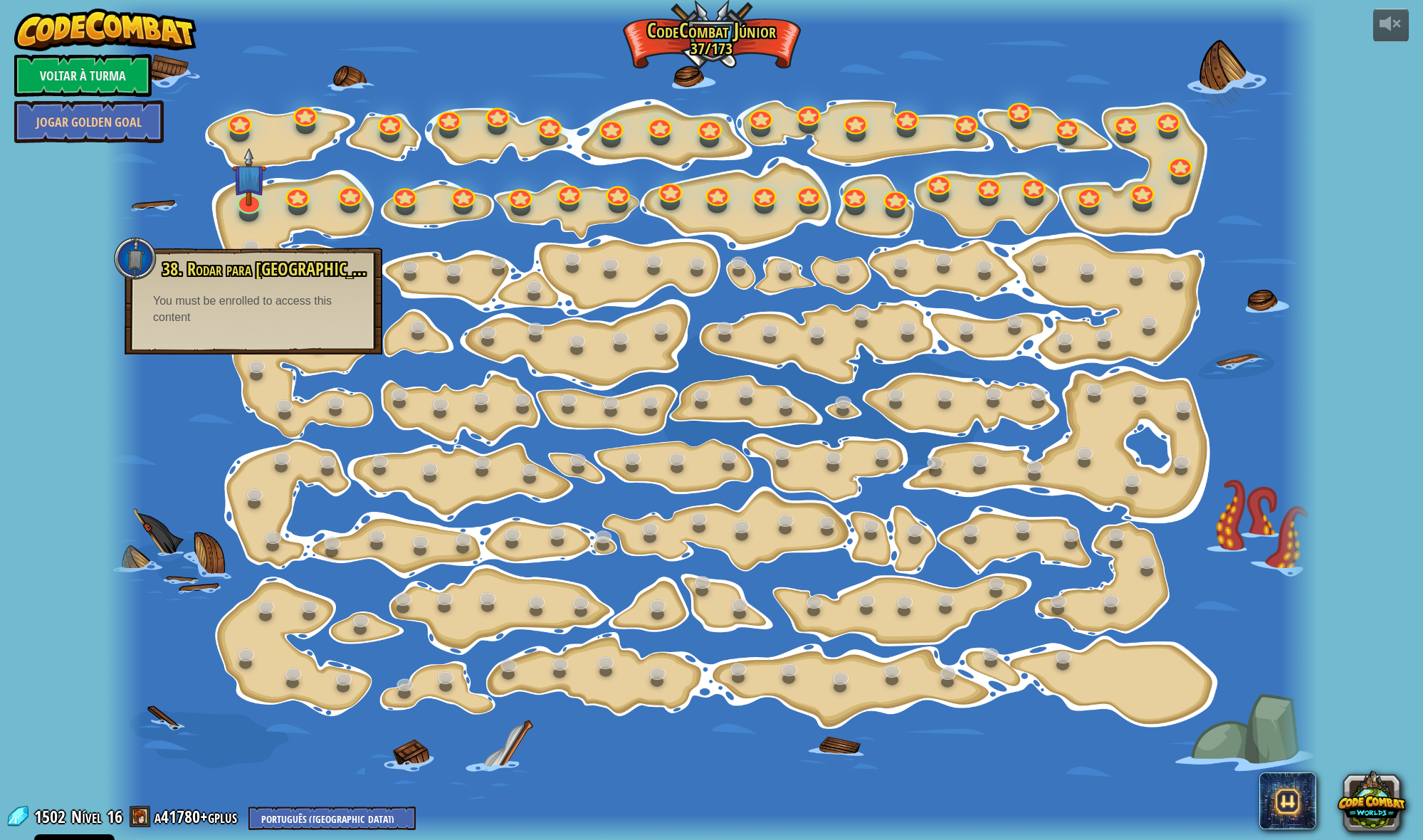
click at [196, 206] on div at bounding box center [711, 420] width 1210 height 840
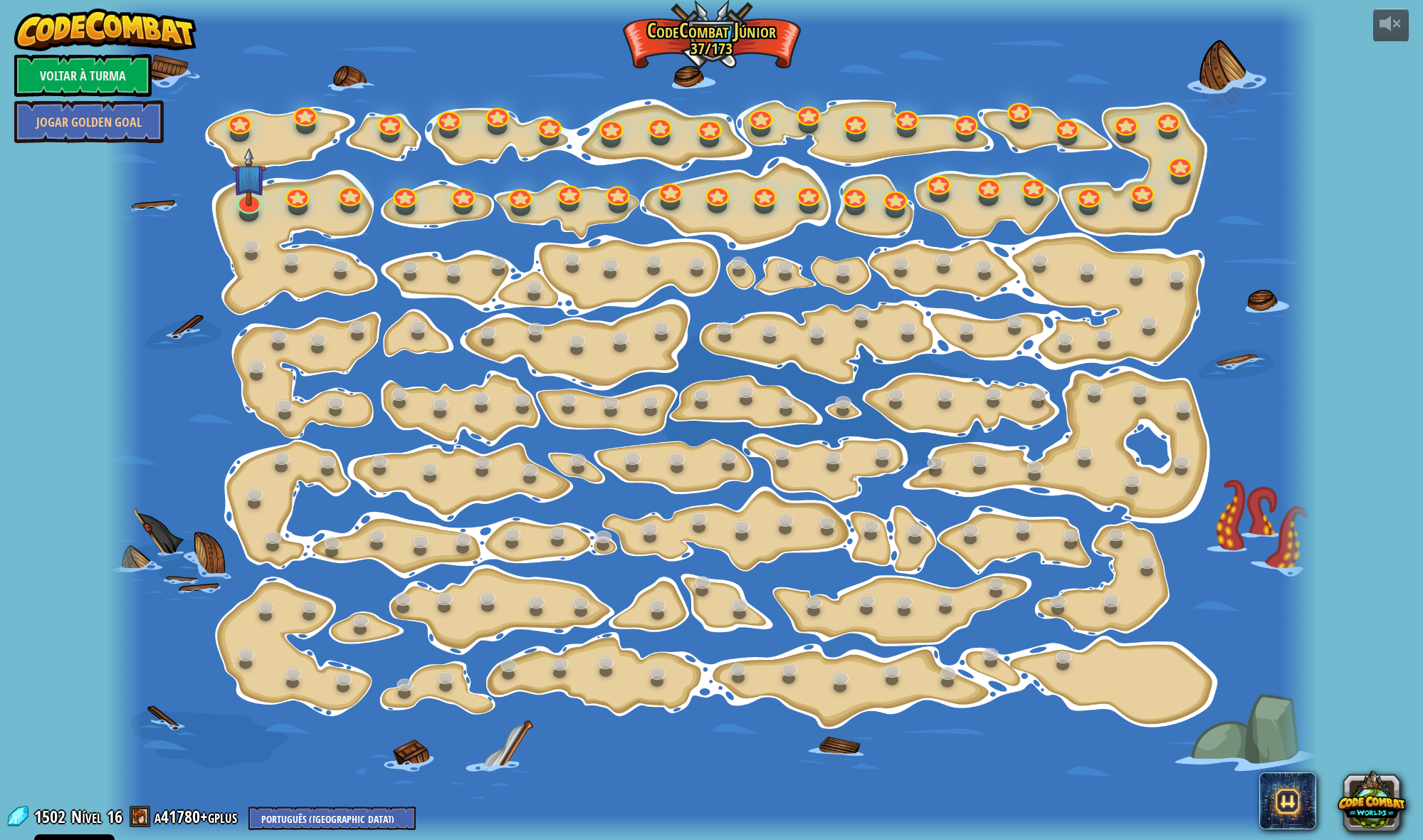
click at [610, 141] on div at bounding box center [611, 141] width 19 height 16
click at [610, 133] on link at bounding box center [609, 122] width 29 height 29
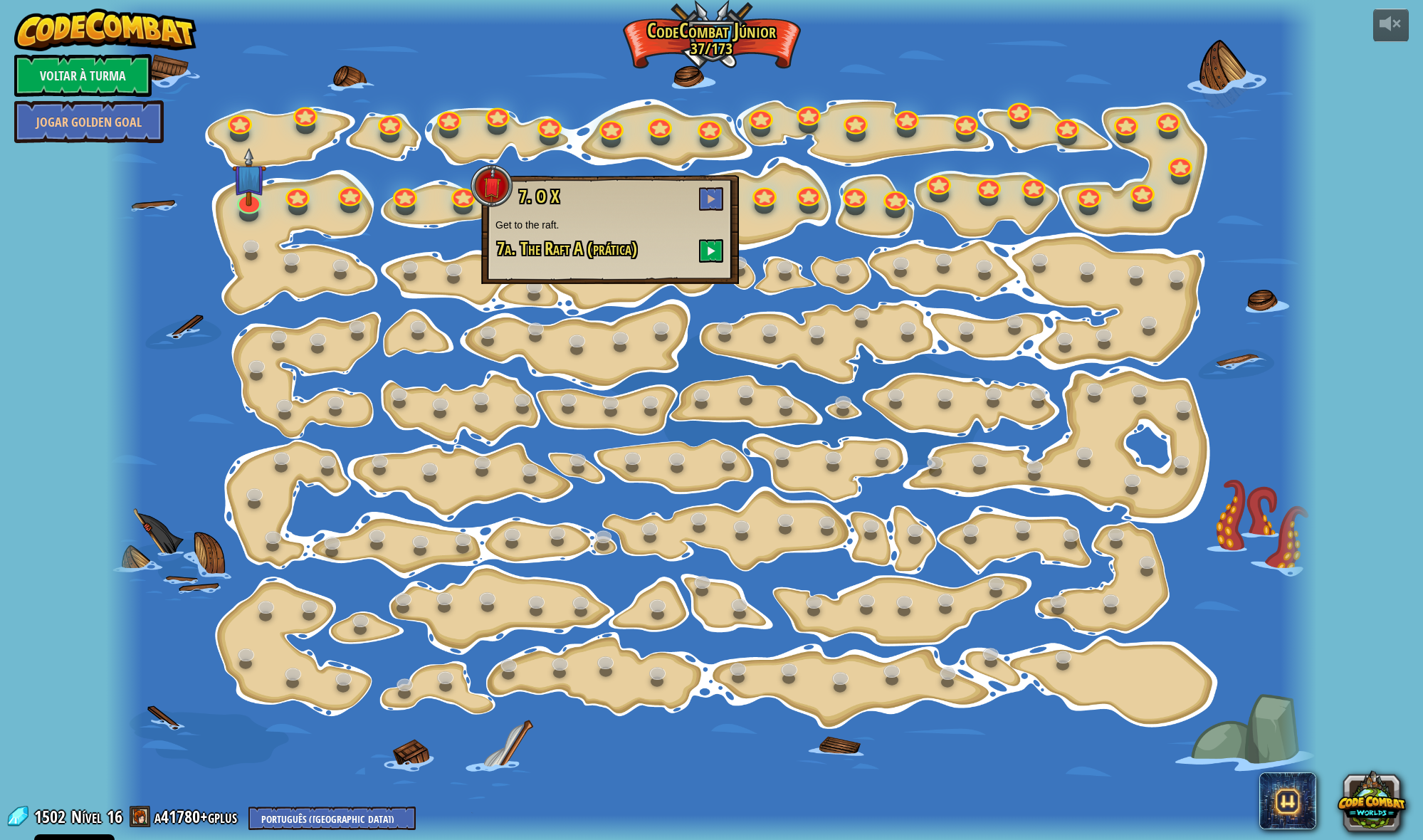
click at [675, 130] on div at bounding box center [711, 420] width 1210 height 840
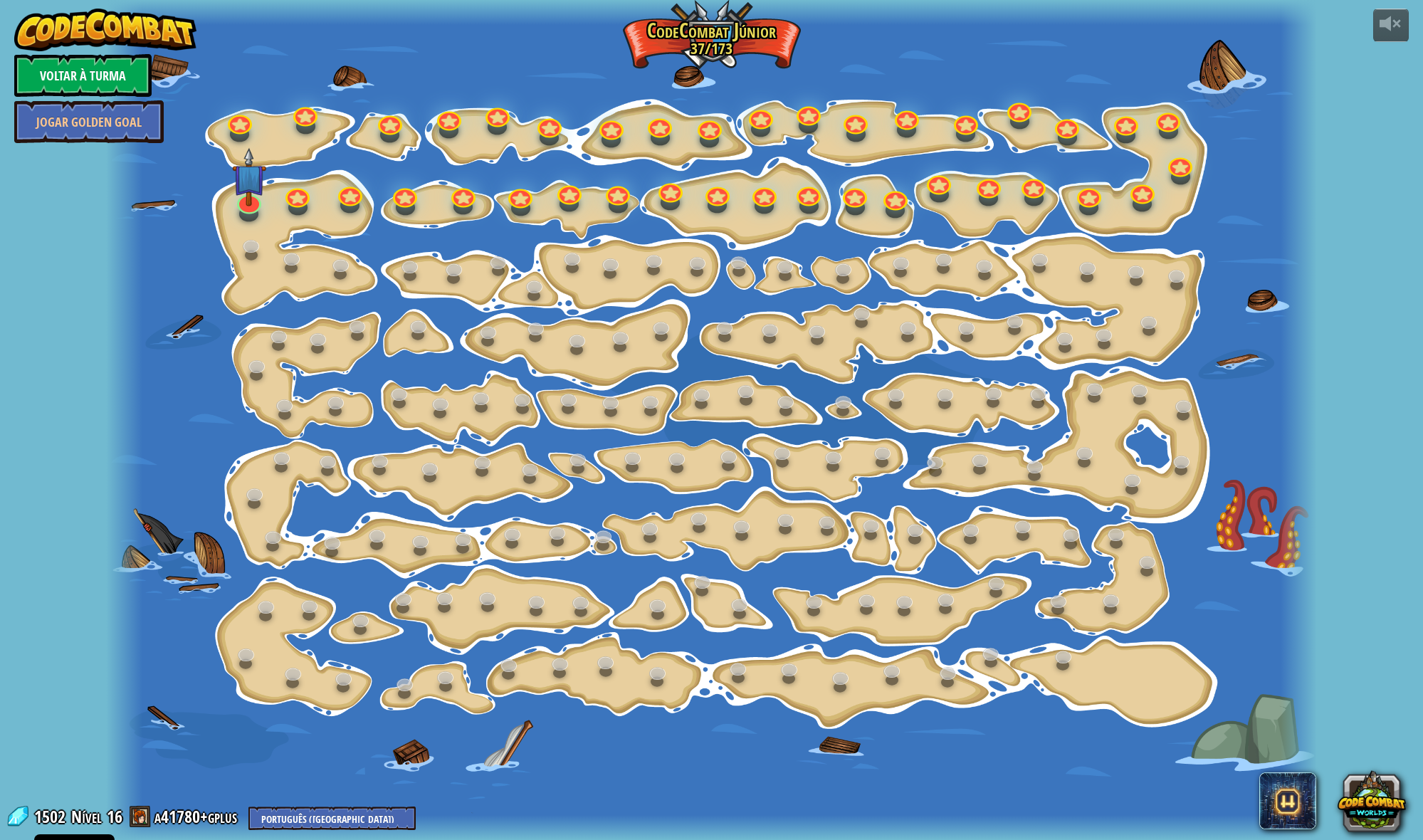
click at [114, 81] on link "Voltar à Turma" at bounding box center [82, 75] width 137 height 43
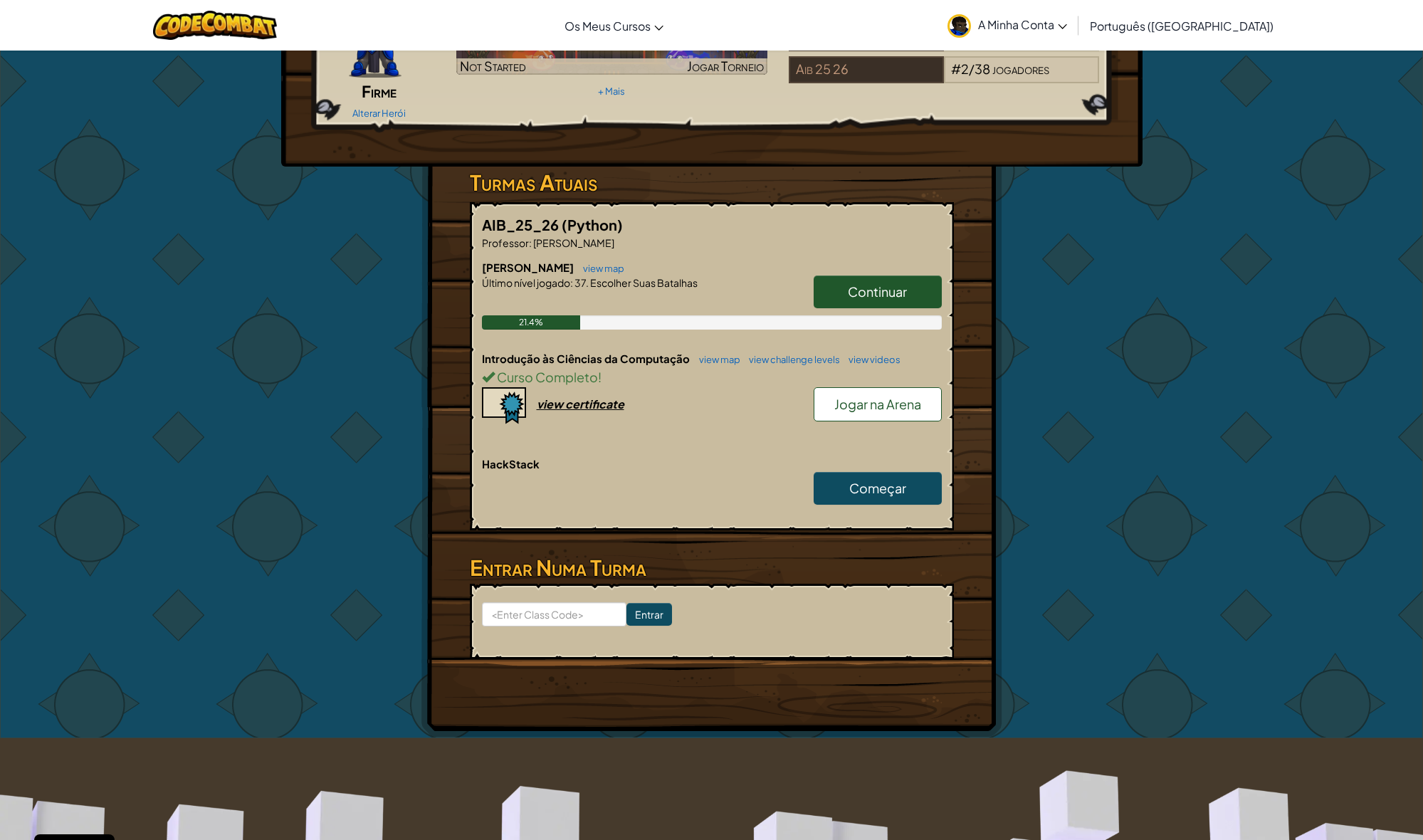
scroll to position [148, 0]
click at [866, 395] on span "Jogar na Arena" at bounding box center [877, 403] width 87 height 16
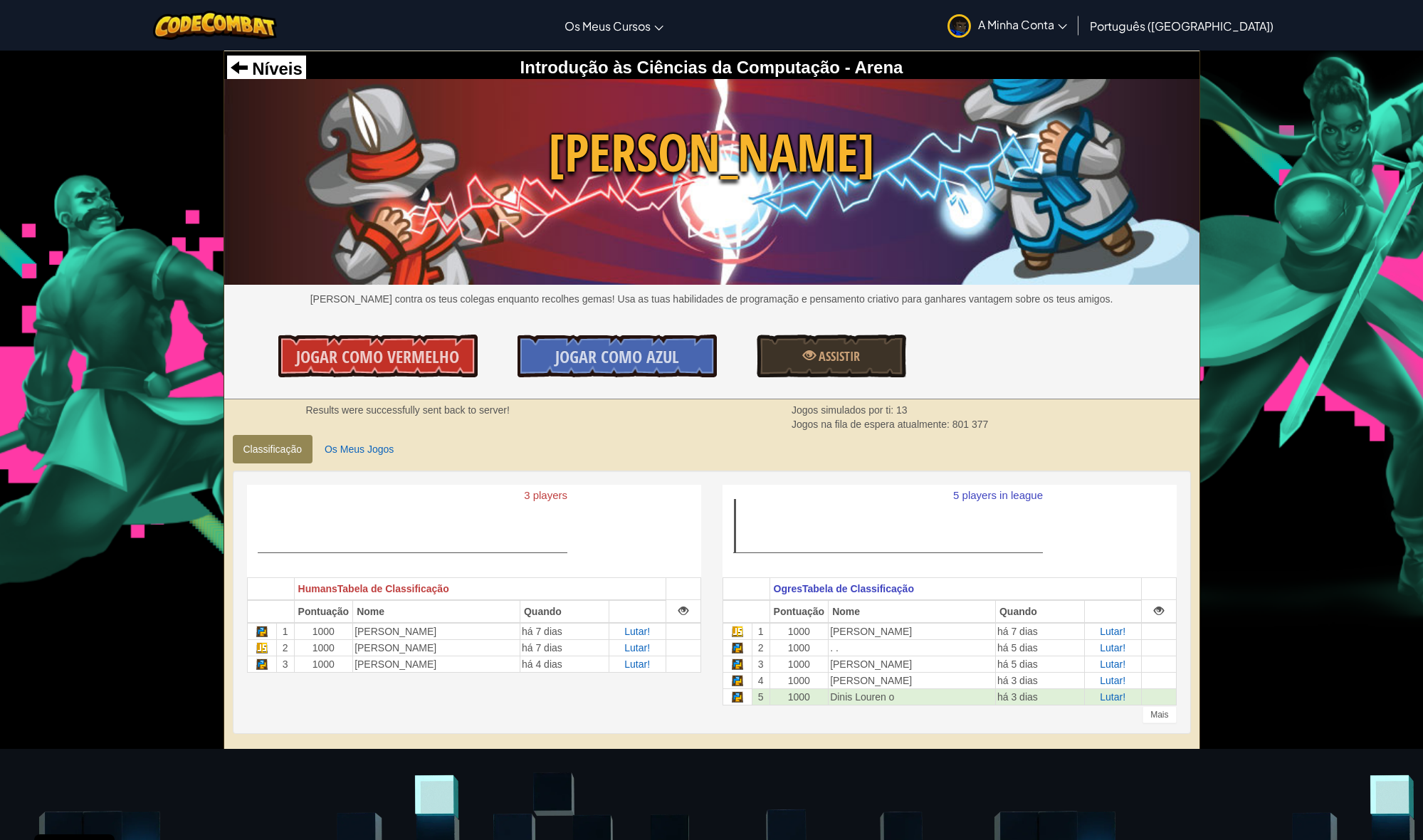
click at [810, 532] on icon "5 players in league" at bounding box center [890, 529] width 335 height 89
click at [635, 358] on span "Jogar Como Azul" at bounding box center [617, 356] width 124 height 23
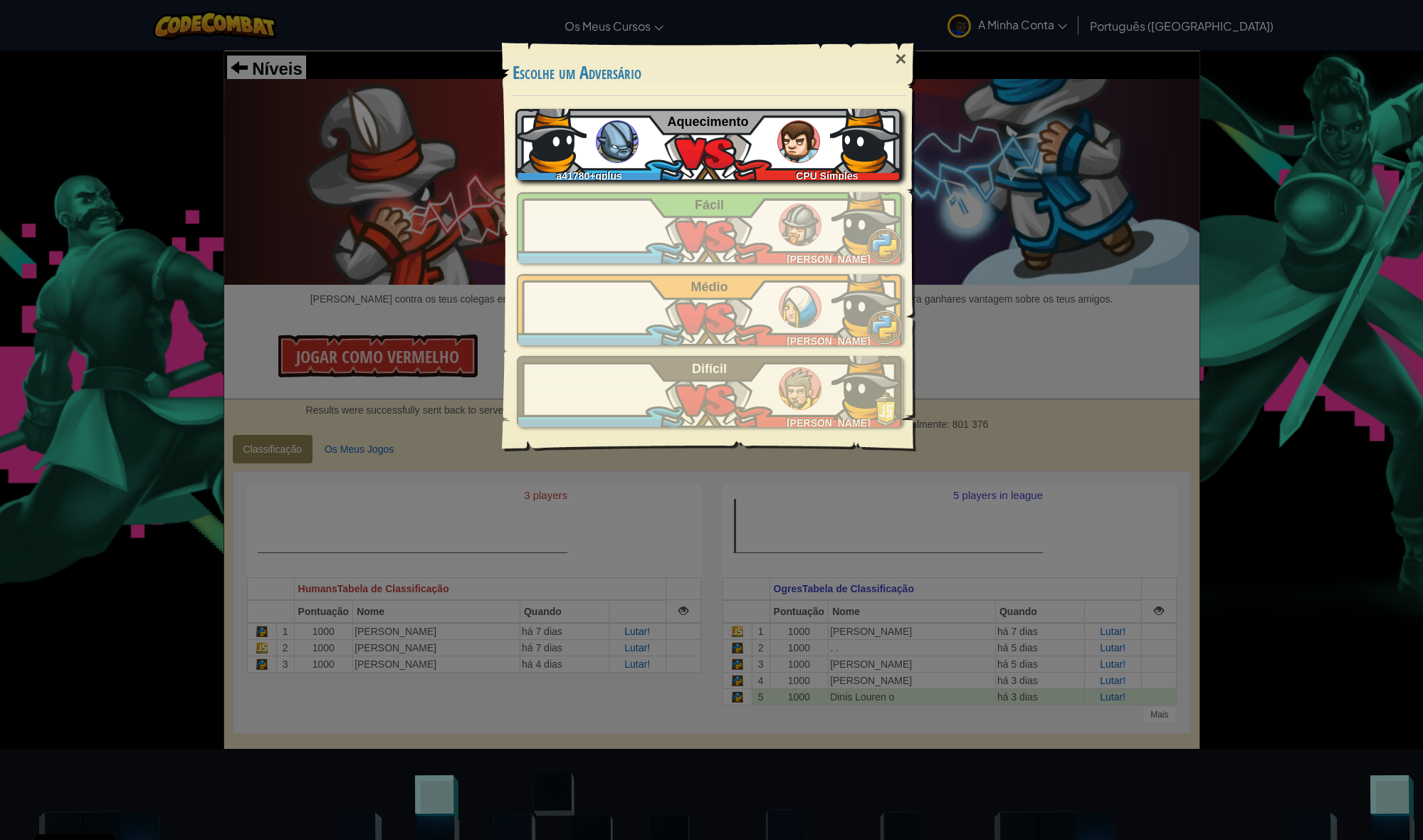
click at [726, 165] on div "a41780+gplus CPU Simples Aquecimento" at bounding box center [708, 144] width 386 height 71
